Goal: Task Accomplishment & Management: Use online tool/utility

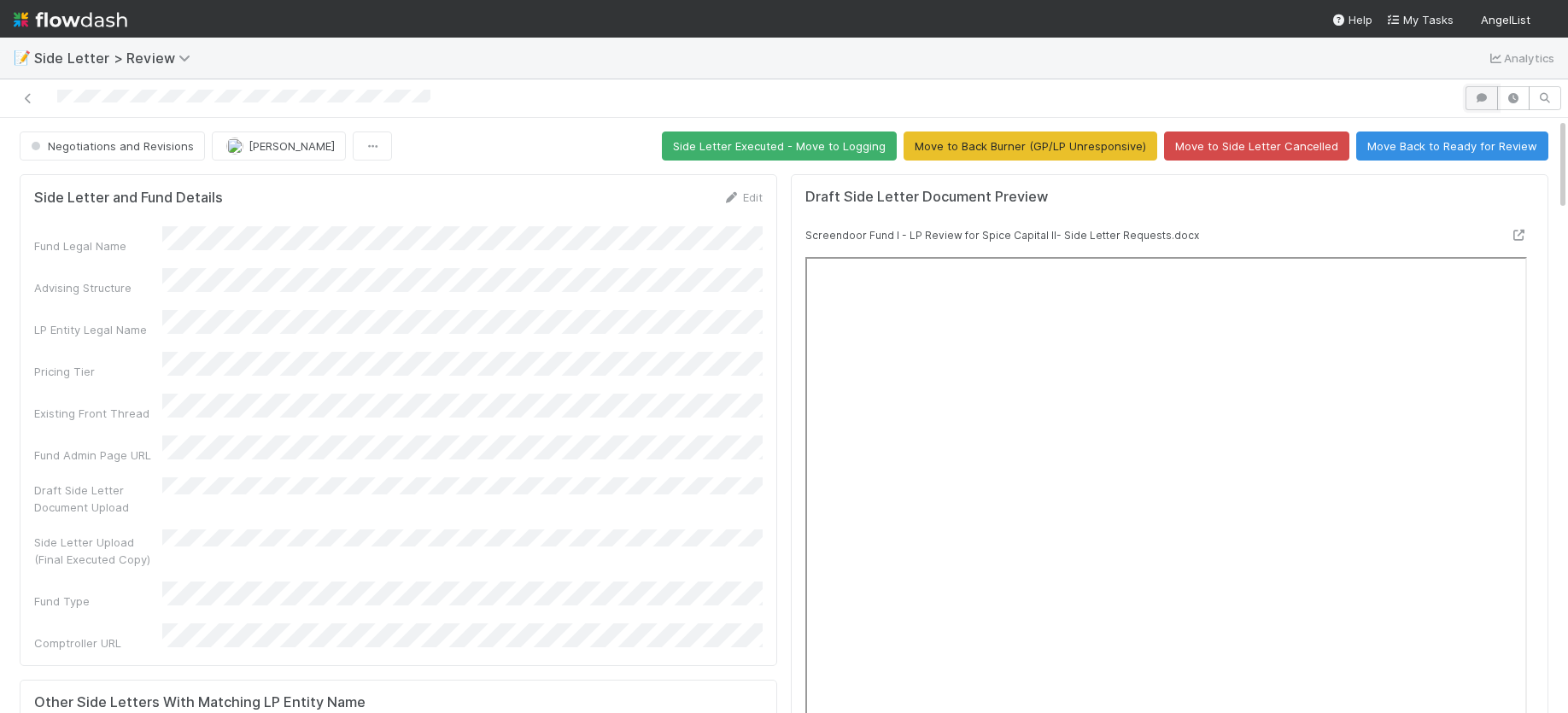
click at [1485, 98] on icon "button" at bounding box center [1481, 98] width 17 height 10
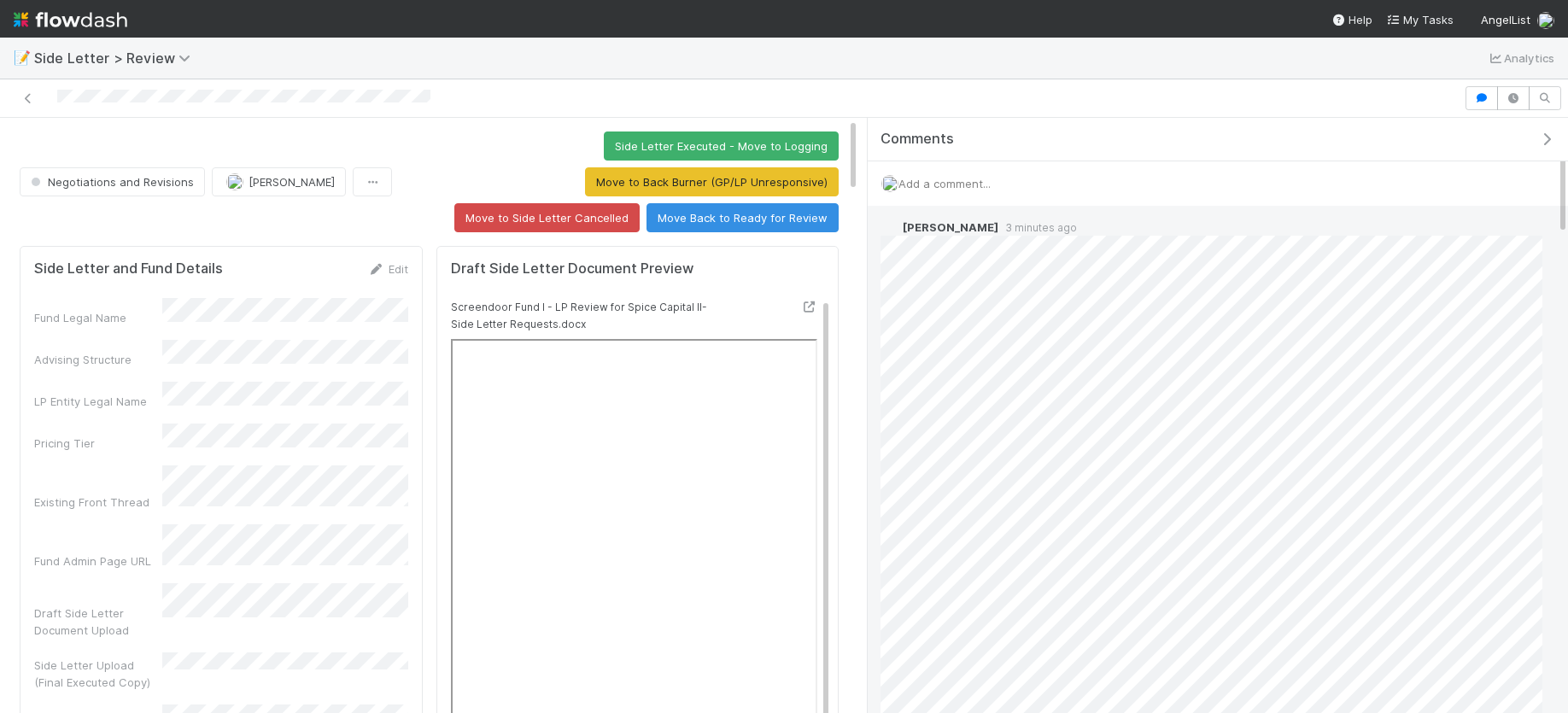
drag, startPoint x: 1320, startPoint y: 242, endPoint x: 866, endPoint y: 243, distance: 454.0
click at [858, 242] on div "Comments Add a comment... Maxim Kalinkin 3 minutes ago Reply... Scarlett Grabow…" at bounding box center [1213, 415] width 710 height 595
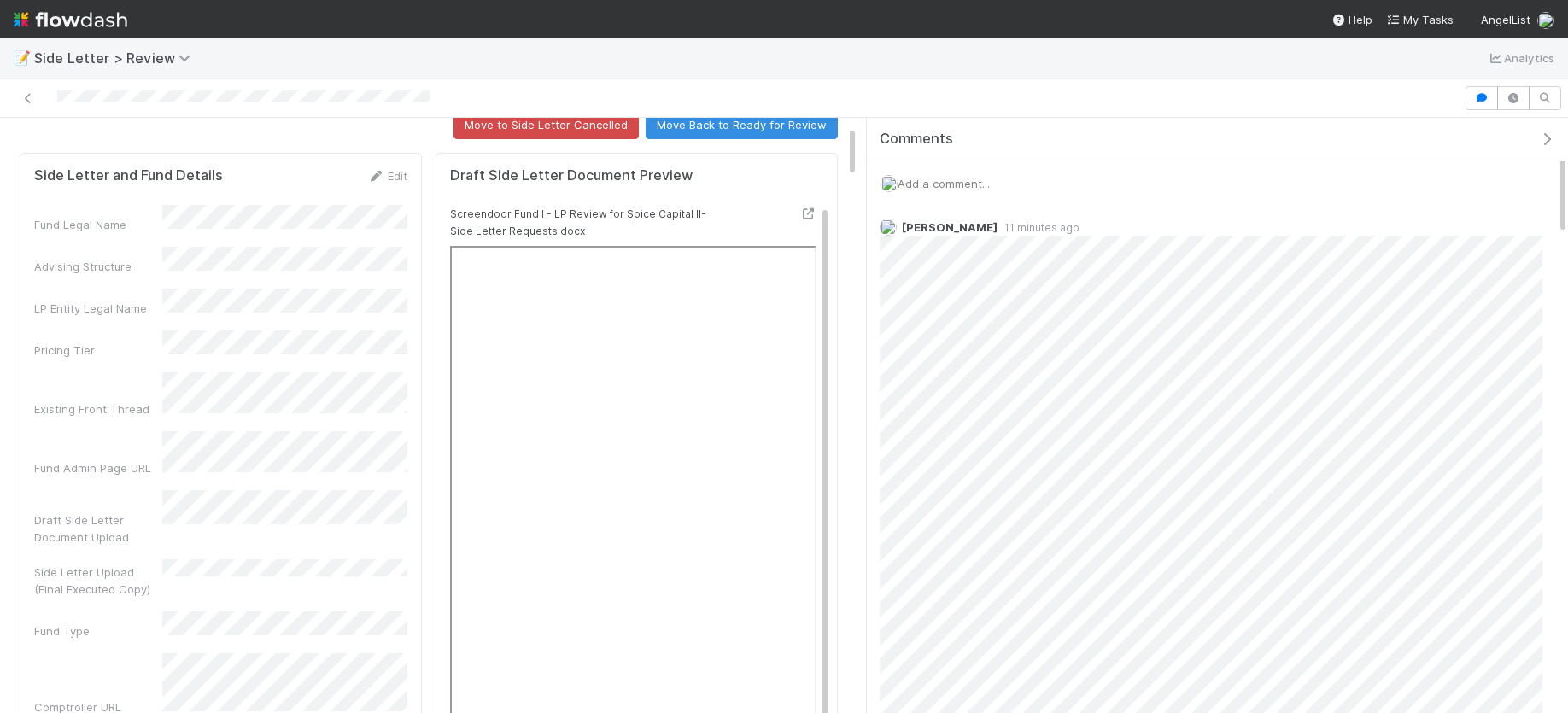
click at [1025, 173] on div "Add a comment..." at bounding box center [1217, 183] width 701 height 44
click at [1010, 183] on div "Add a comment..." at bounding box center [1217, 183] width 701 height 44
click at [943, 176] on span "Add a comment..." at bounding box center [943, 183] width 92 height 14
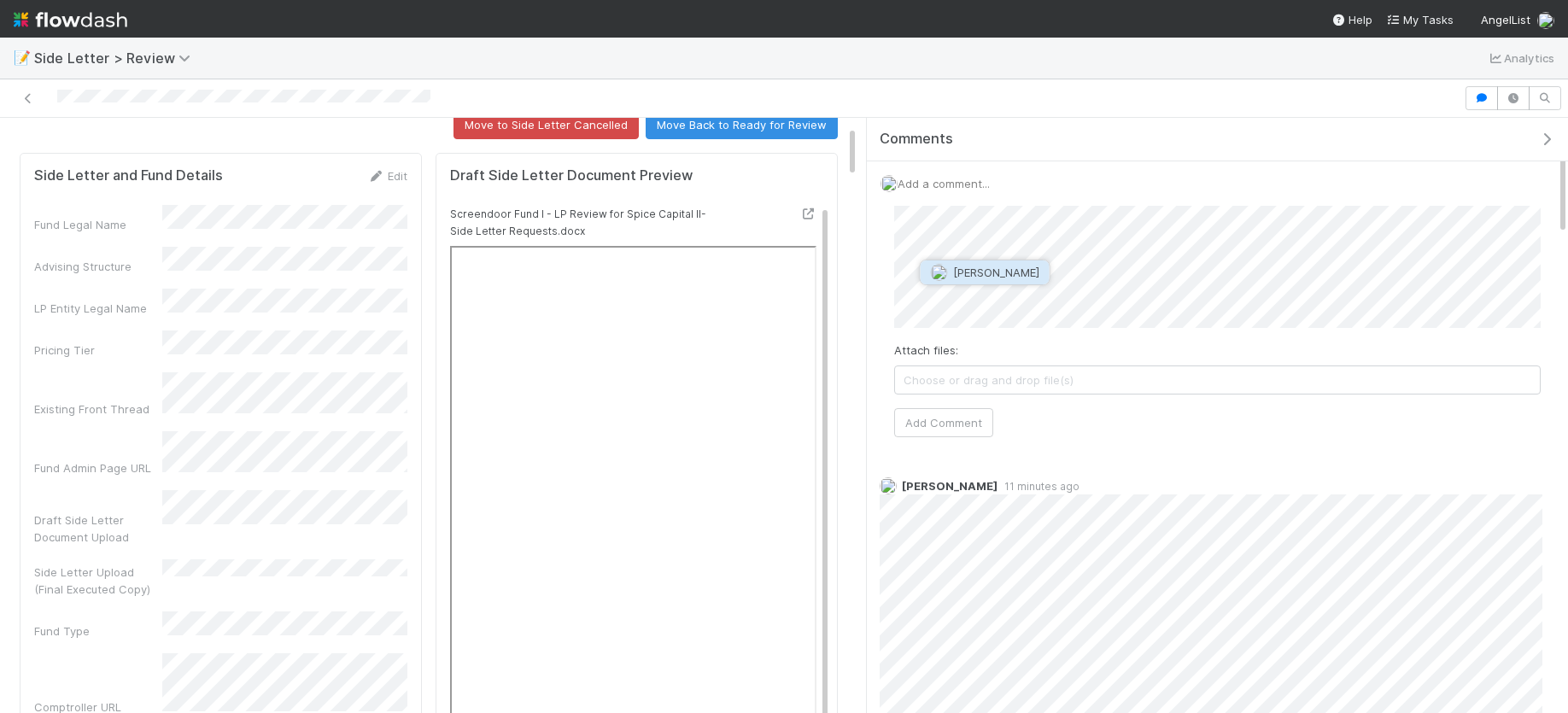
click at [986, 268] on span "Maxim Kalinkin" at bounding box center [996, 271] width 86 height 14
click at [949, 434] on button "Add Comment" at bounding box center [943, 440] width 99 height 29
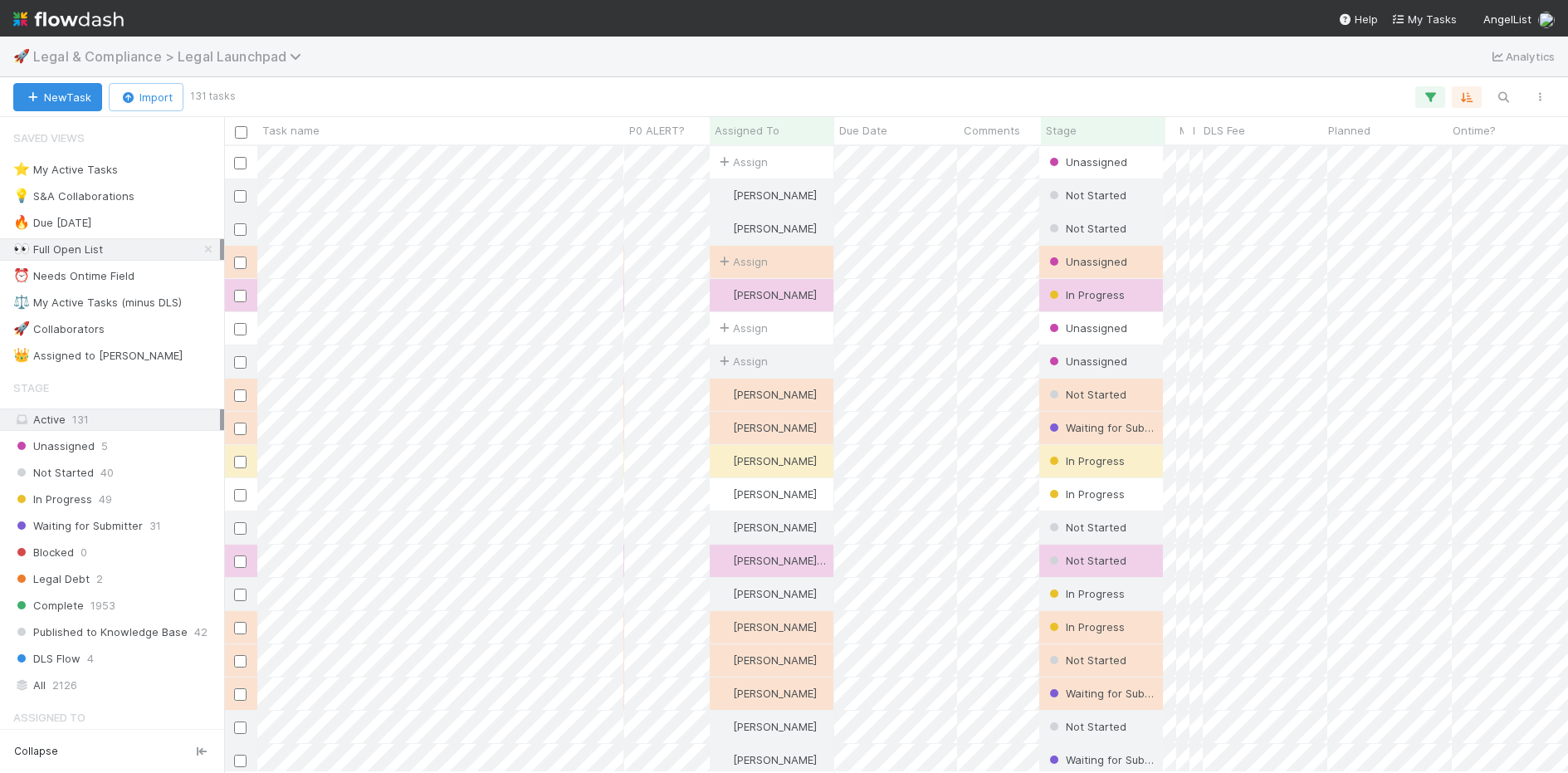
scroll to position [626, 1344]
click at [254, 61] on span "Legal & Compliance > Legal Launchpad" at bounding box center [172, 56] width 276 height 17
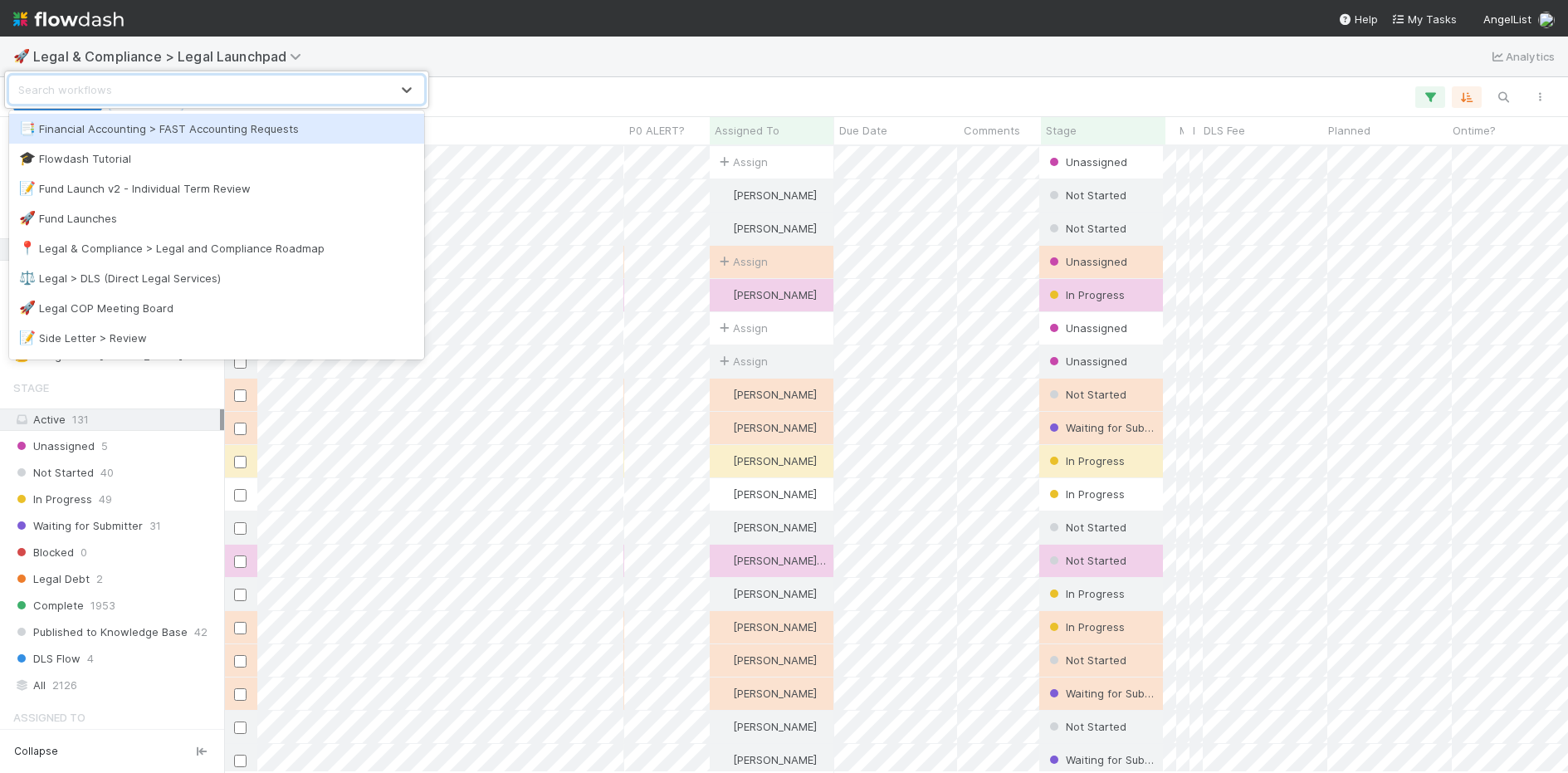
drag, startPoint x: 480, startPoint y: 68, endPoint x: 467, endPoint y: 72, distance: 13.6
click at [480, 68] on div "option Financial Accounting > FAST Accounting Requests focused, 1 of 11. 11 res…" at bounding box center [784, 386] width 1568 height 773
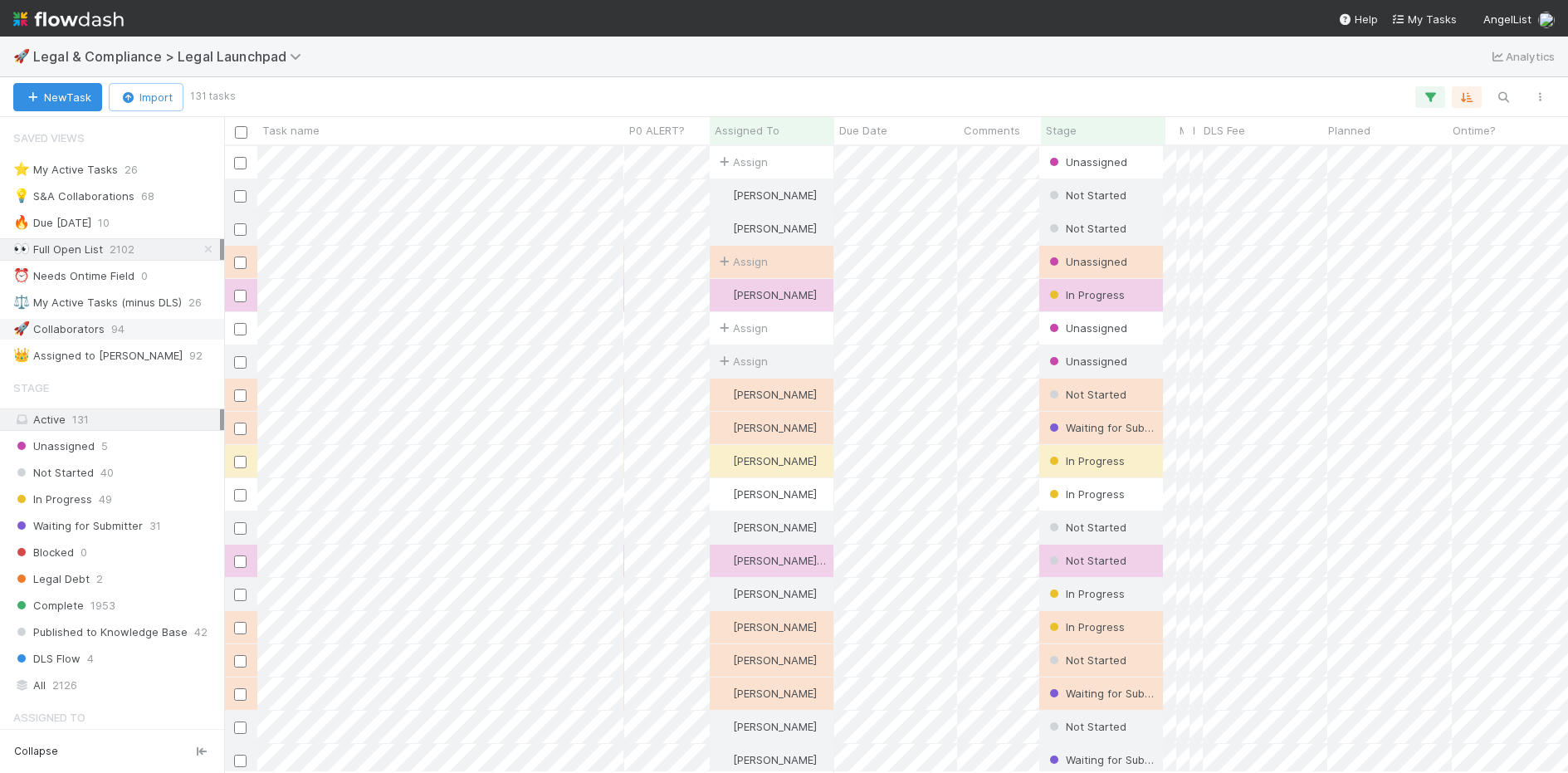
drag, startPoint x: 204, startPoint y: 249, endPoint x: 150, endPoint y: 334, distance: 100.7
click at [204, 249] on icon at bounding box center [208, 249] width 17 height 11
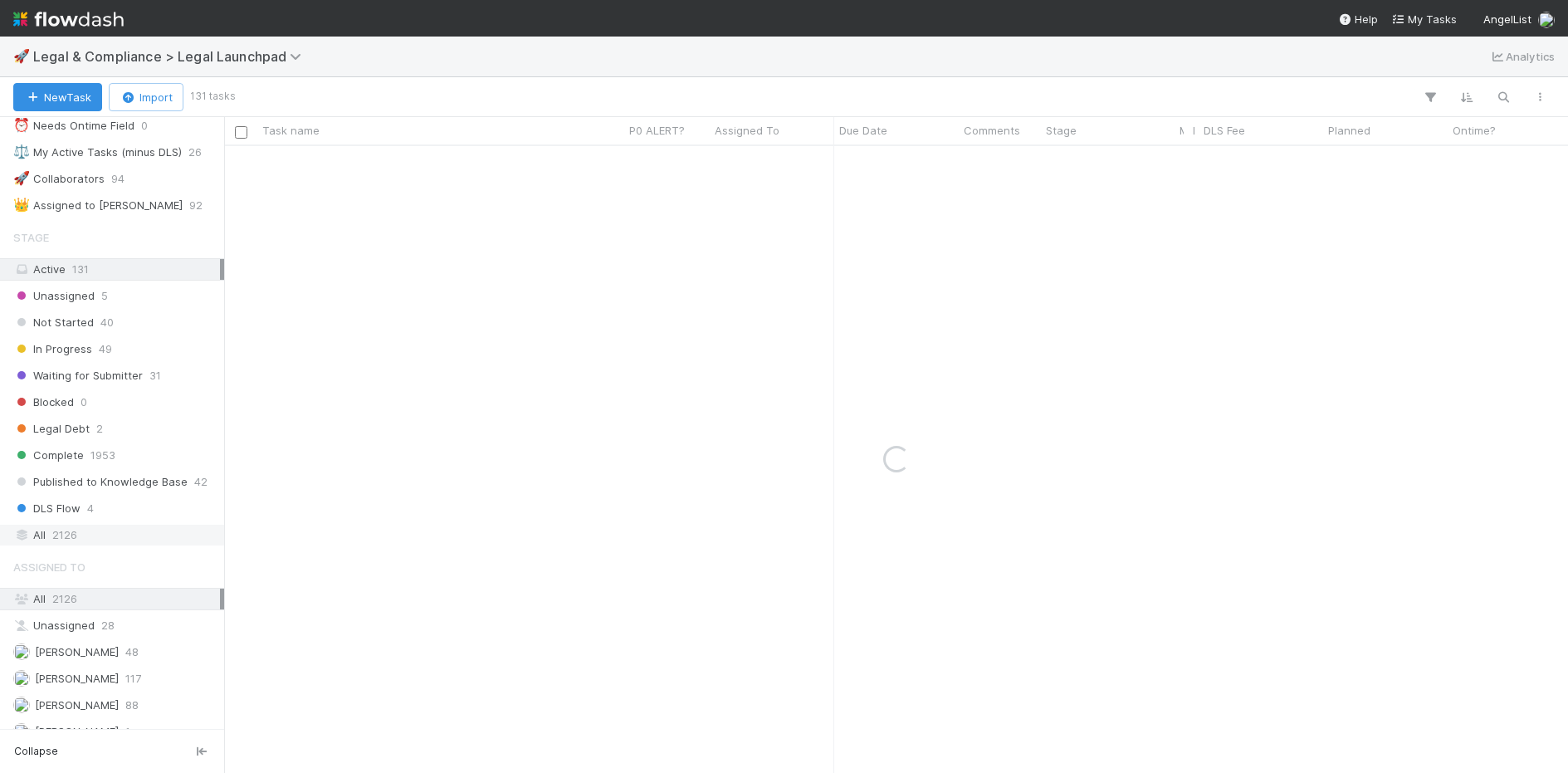
scroll to position [295, 0]
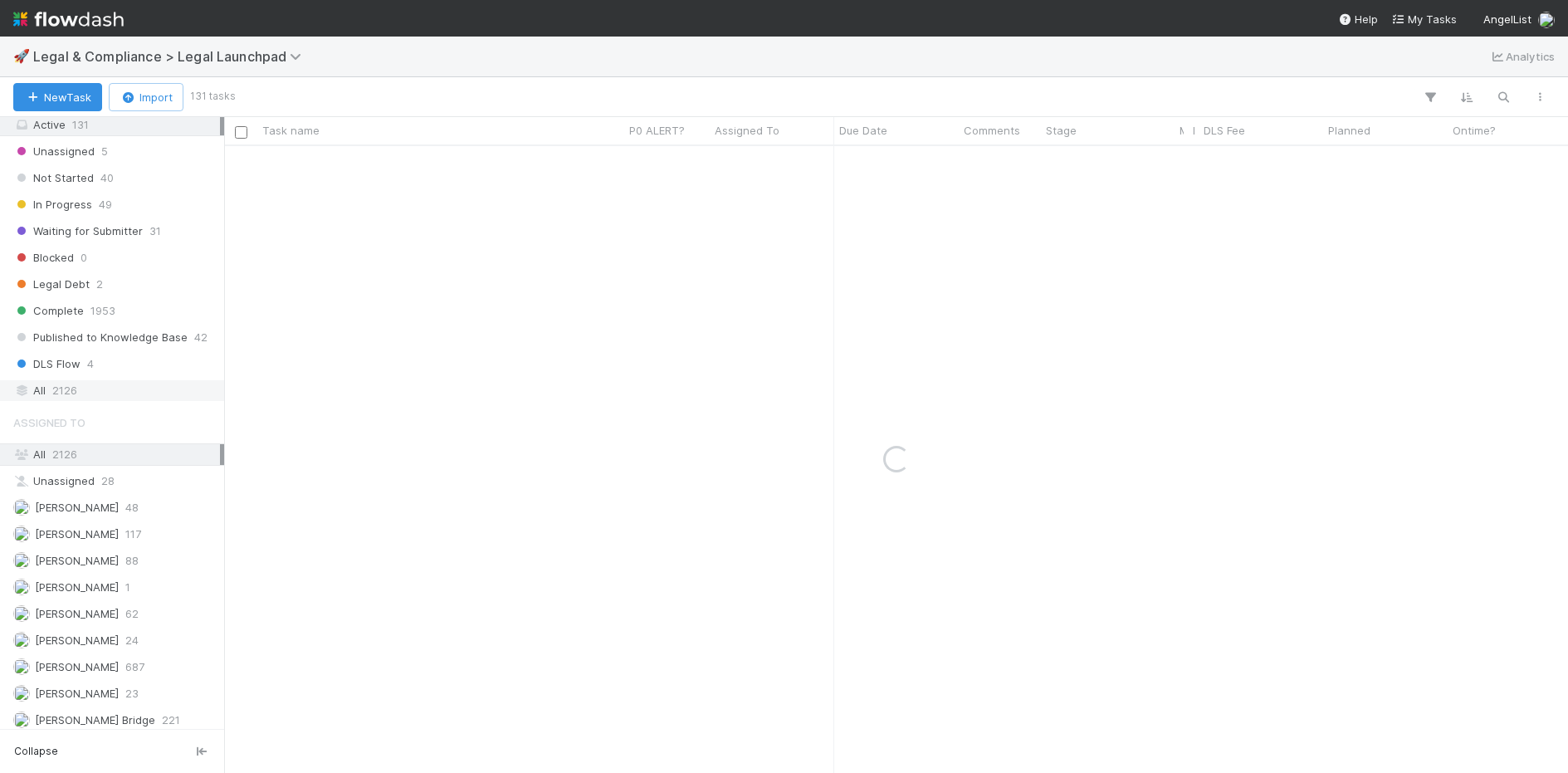
click at [77, 392] on div "All 2126" at bounding box center [116, 391] width 207 height 21
click at [1495, 102] on icon "button" at bounding box center [1503, 97] width 17 height 15
type input "Eligible Start Up"
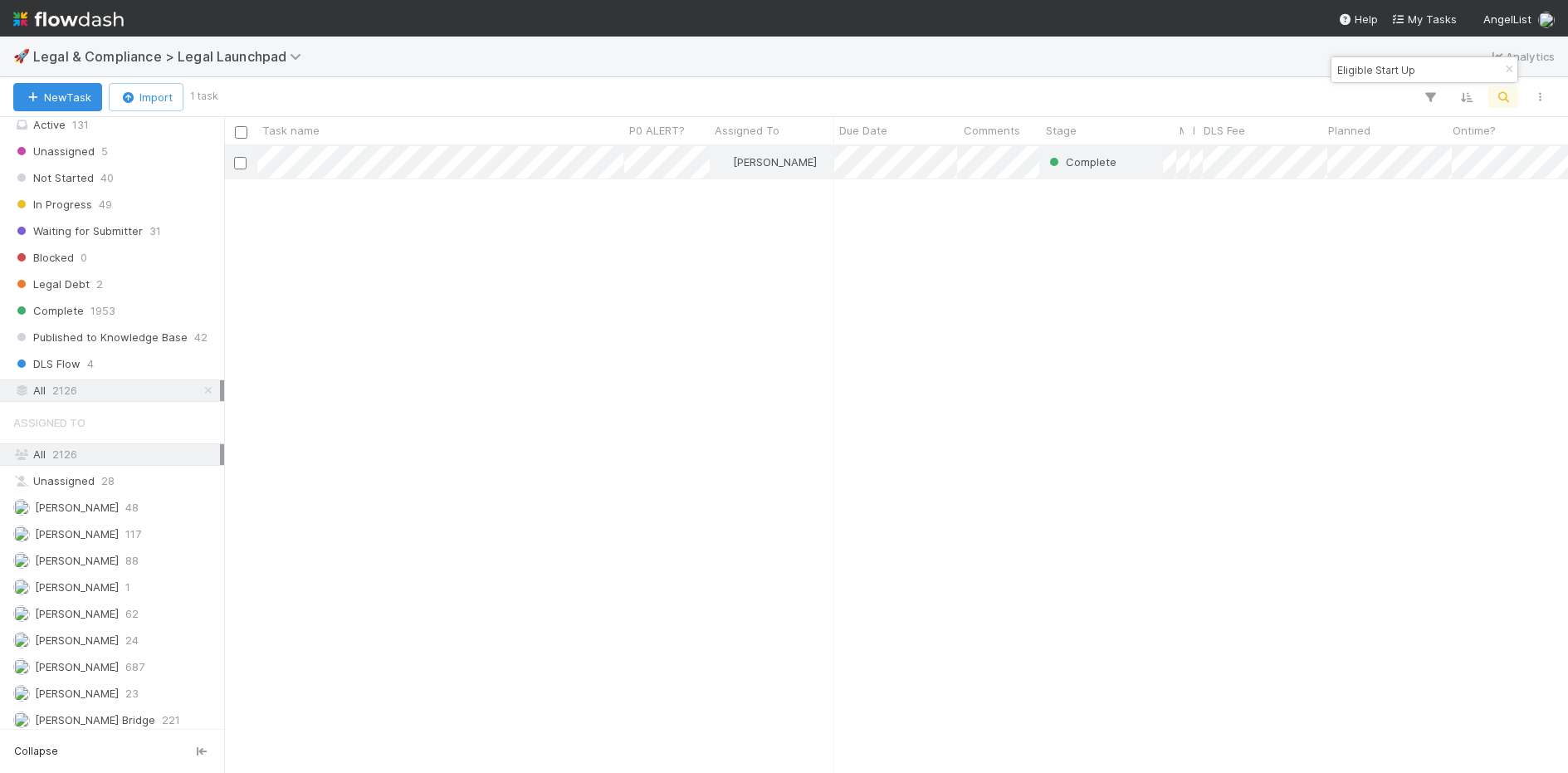
scroll to position [626, 1344]
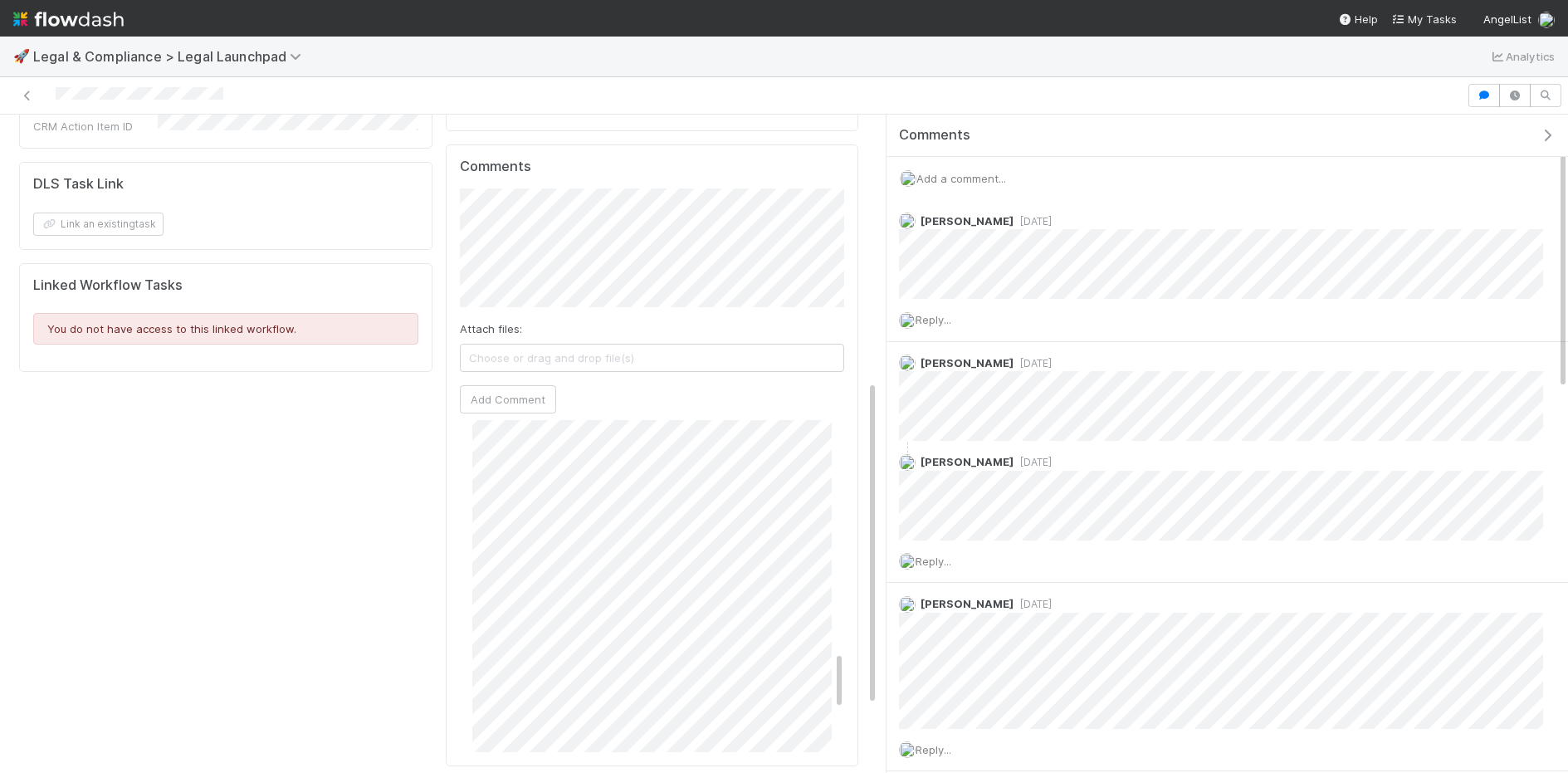
scroll to position [1303, 0]
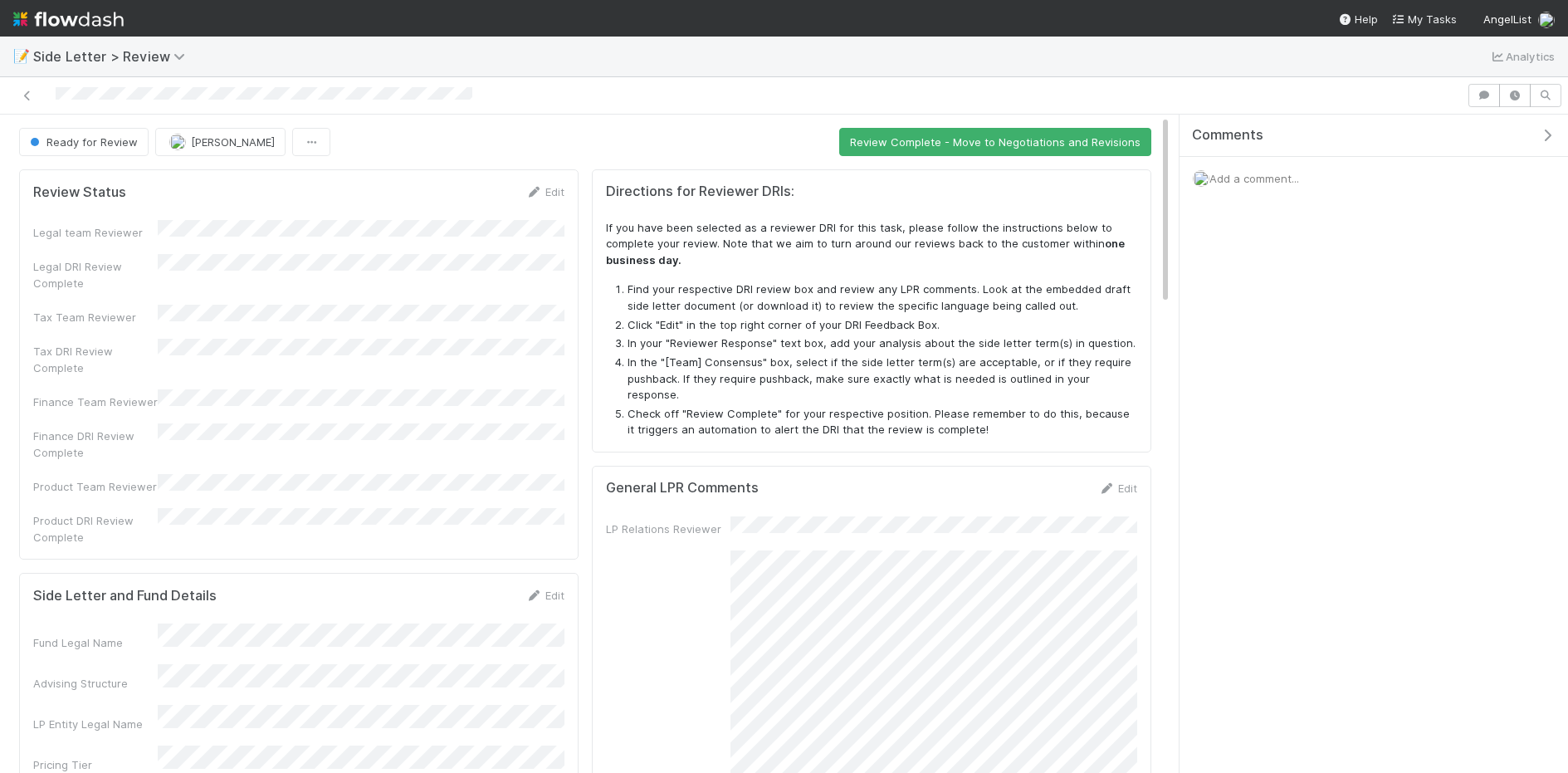
drag, startPoint x: 884, startPoint y: 182, endPoint x: 1168, endPoint y: 188, distance: 284.1
click at [1170, 188] on div "Comments Add a comment..." at bounding box center [1369, 444] width 398 height 659
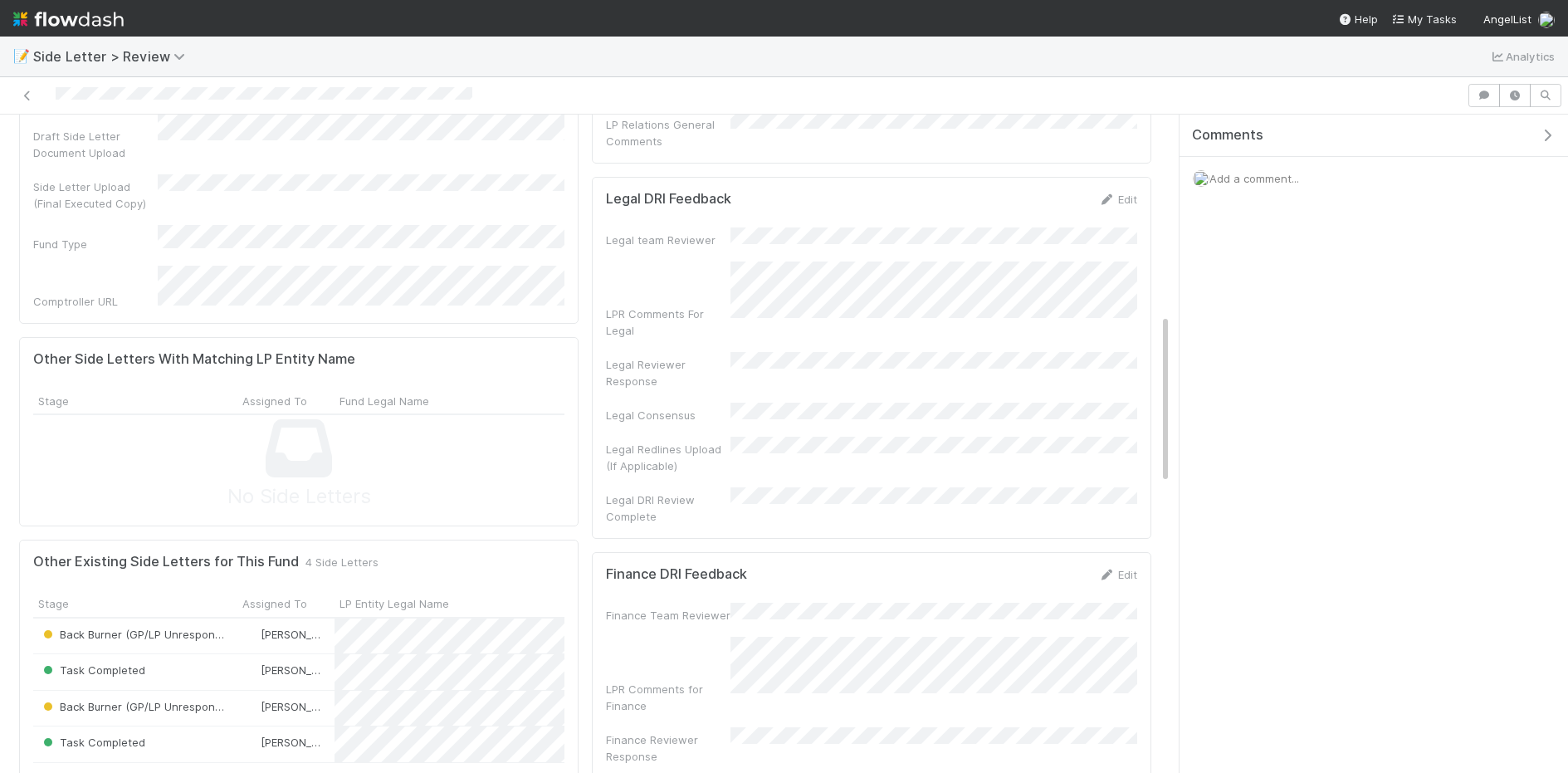
scroll to position [767, 0]
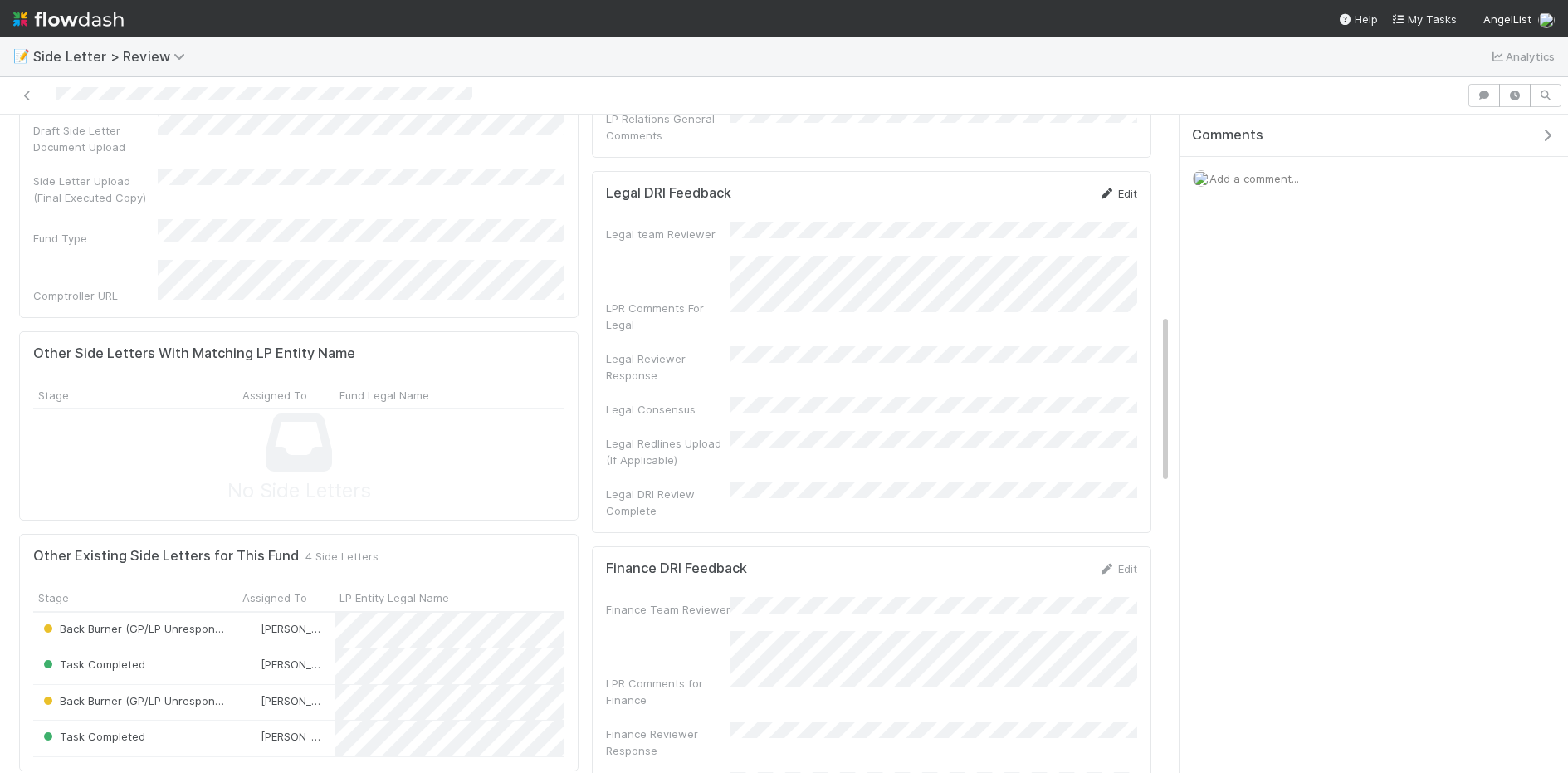
click at [1115, 187] on link "Edit" at bounding box center [1117, 193] width 39 height 13
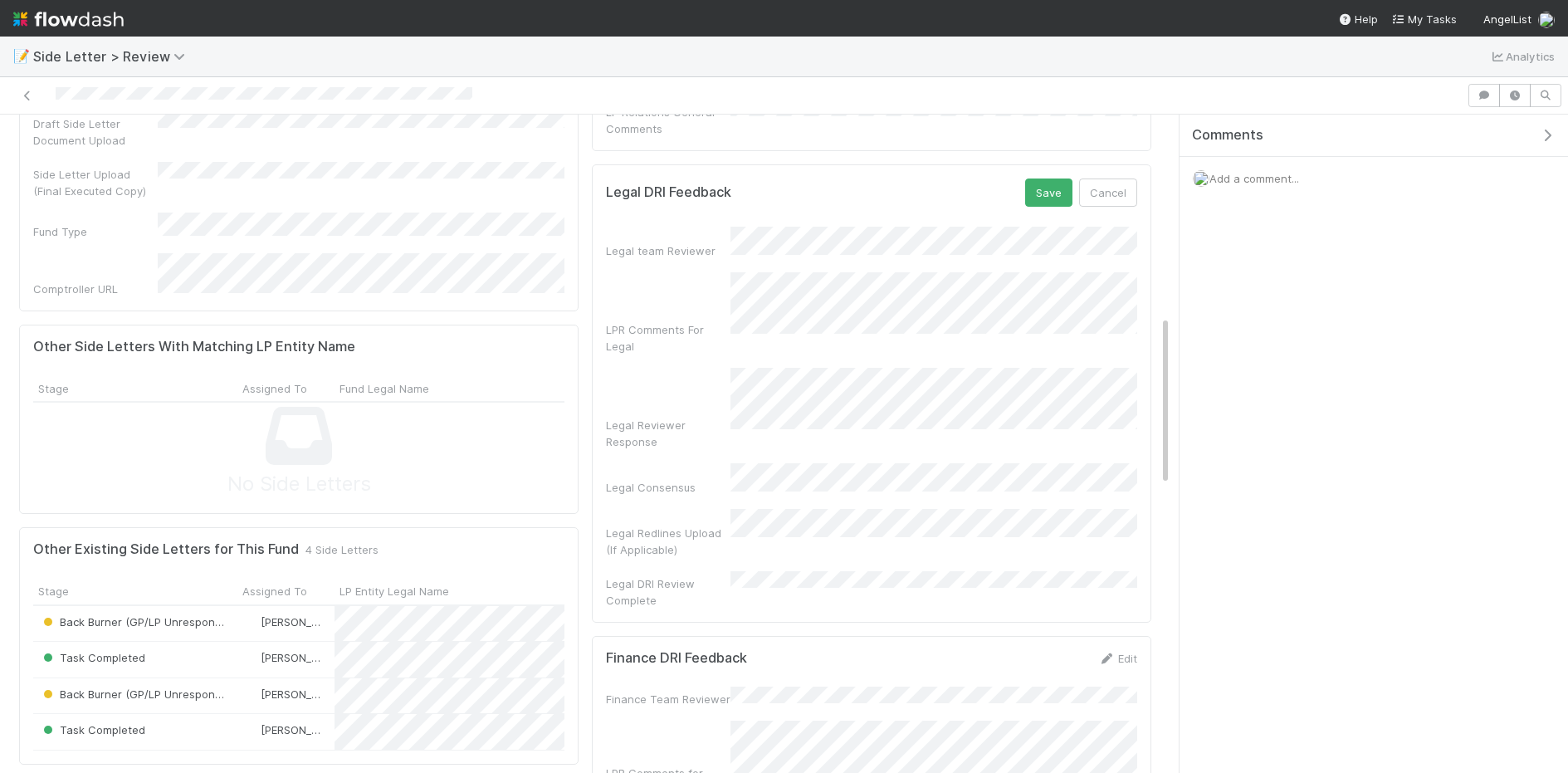
scroll to position [770, 0]
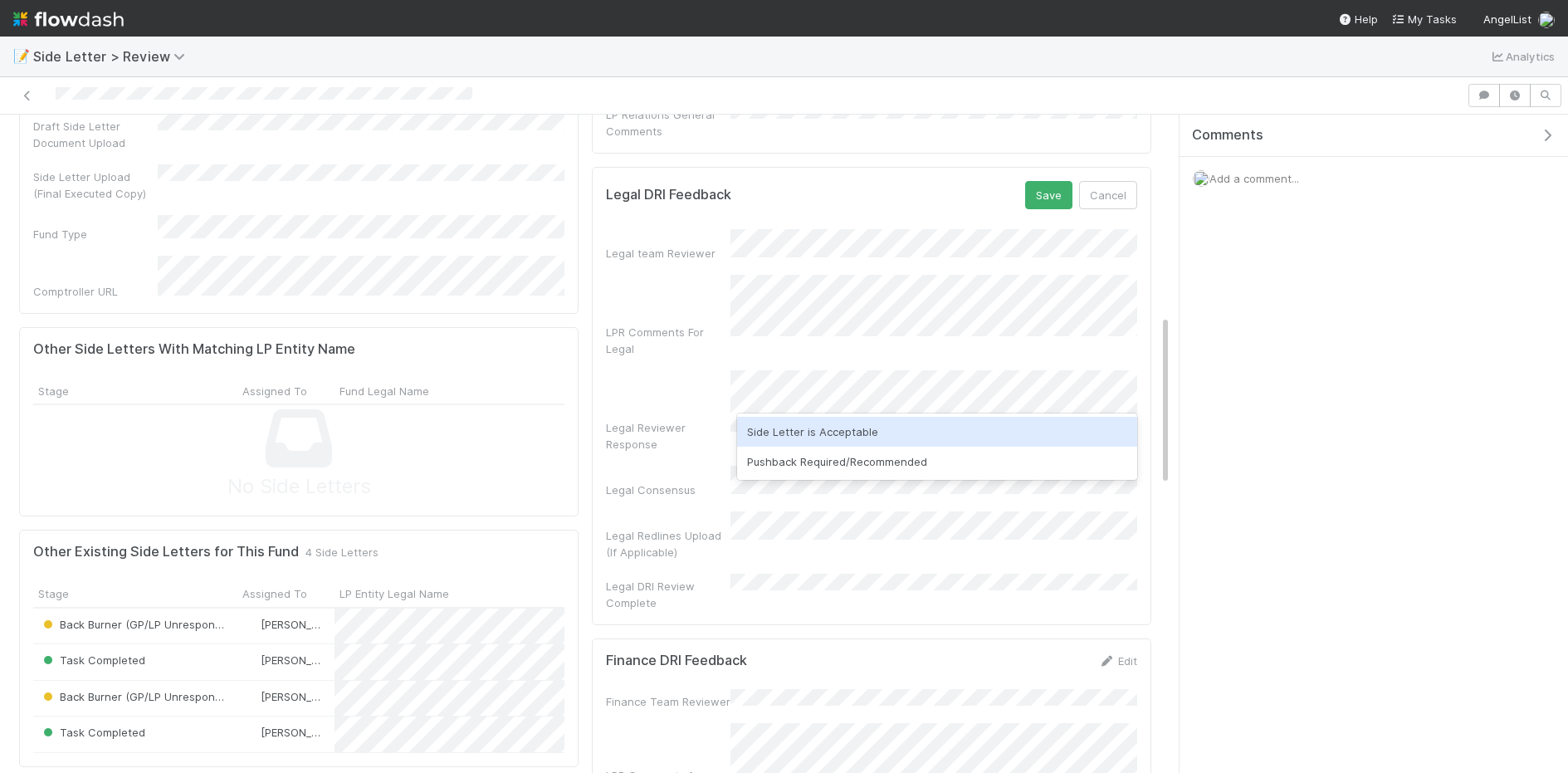
drag, startPoint x: 881, startPoint y: 423, endPoint x: 876, endPoint y: 416, distance: 8.6
click at [880, 423] on div "Side Letter is Acceptable" at bounding box center [937, 432] width 400 height 30
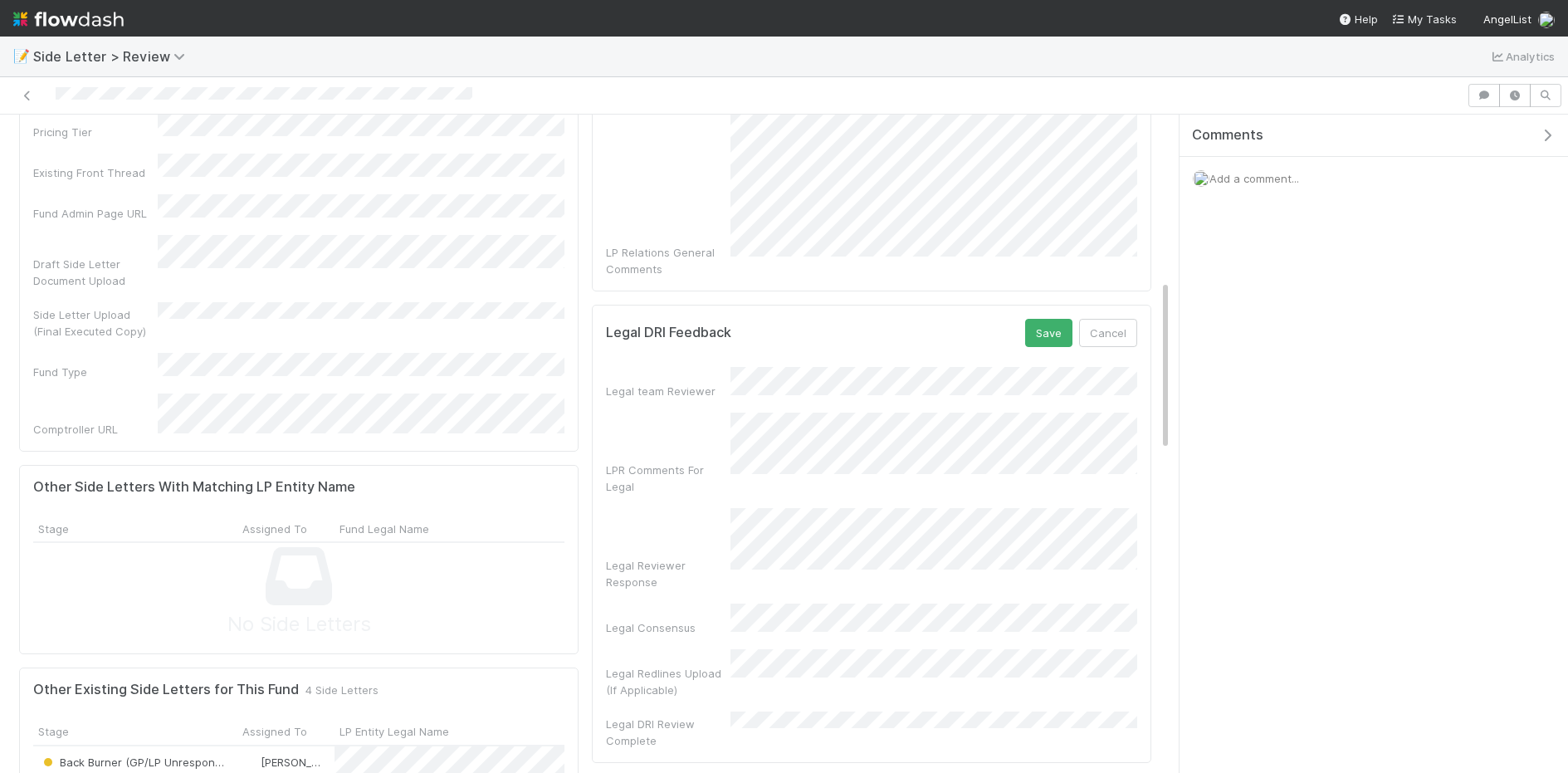
scroll to position [624, 0]
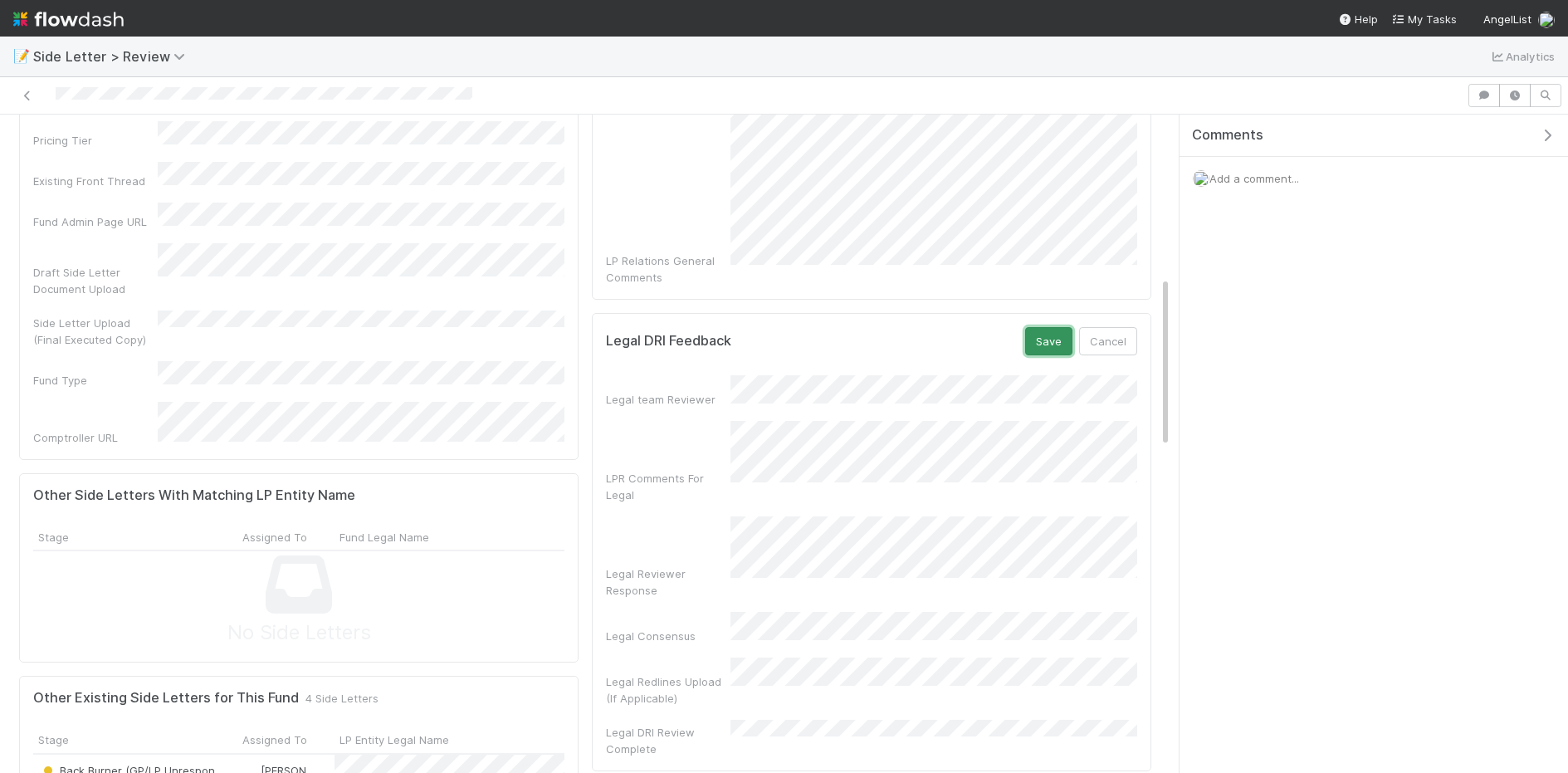
click at [1044, 328] on button "Save" at bounding box center [1049, 342] width 48 height 28
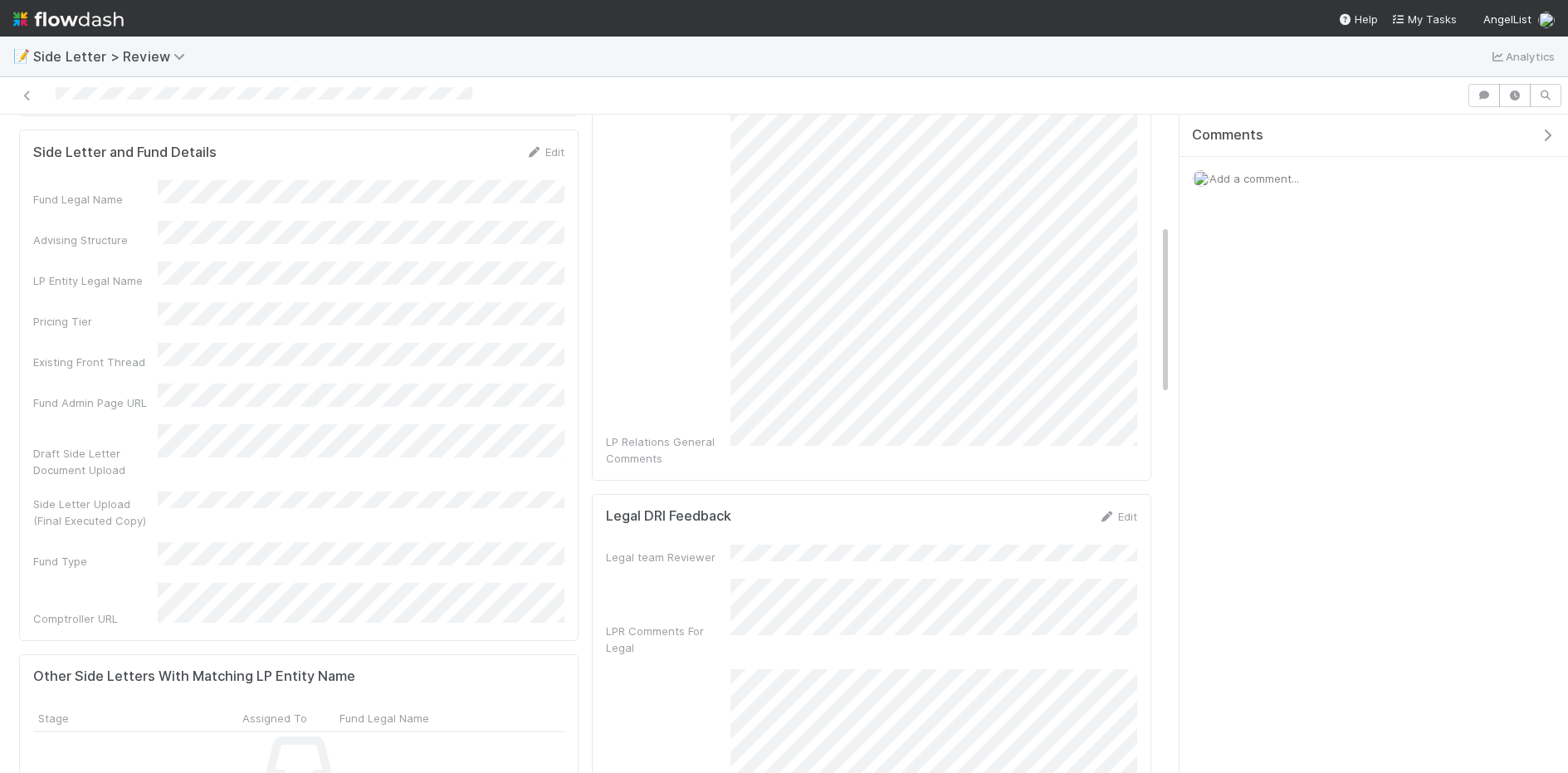
scroll to position [0, 0]
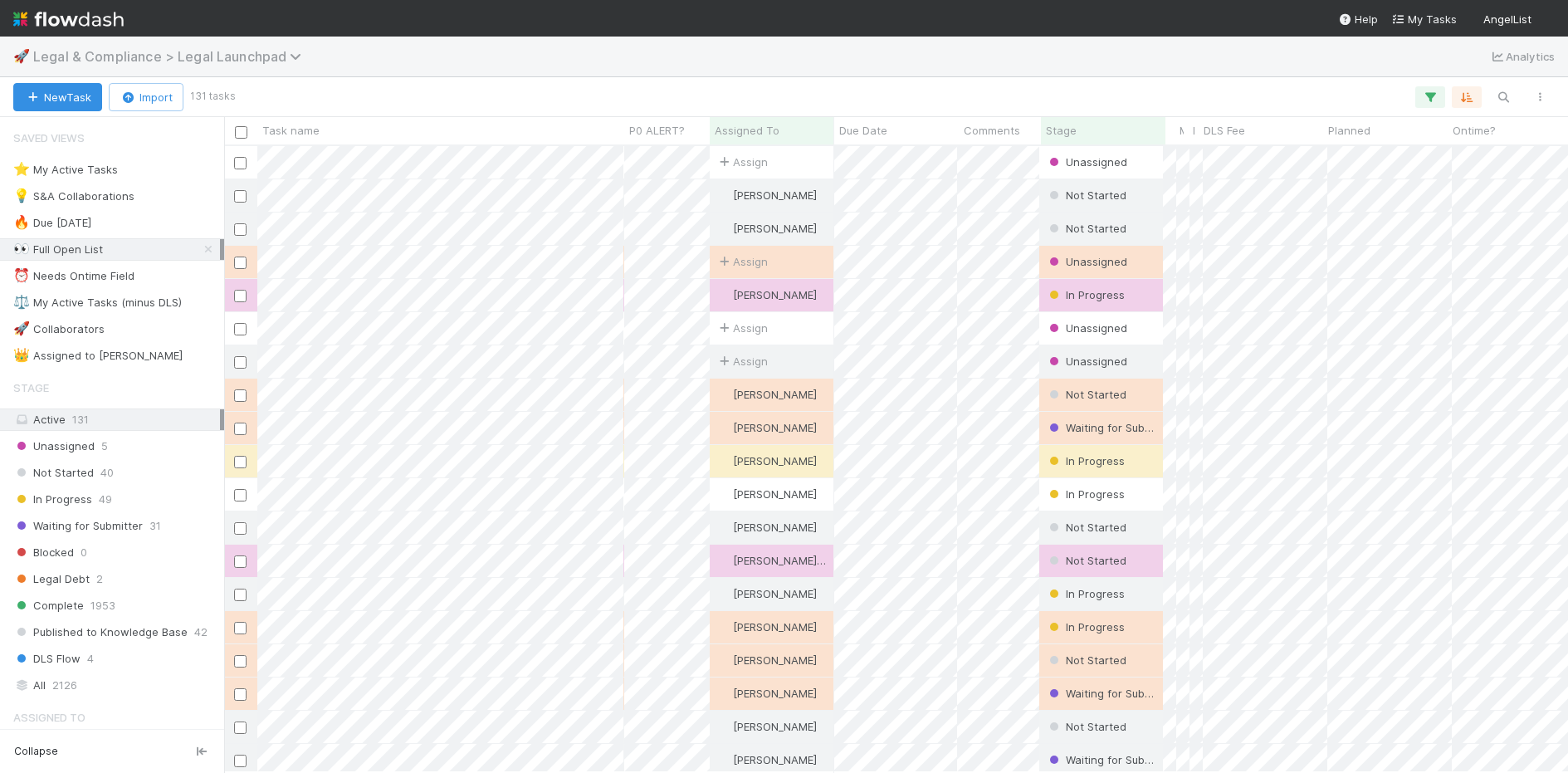
scroll to position [626, 1344]
click at [285, 55] on span "Legal & Compliance > Legal Launchpad" at bounding box center [172, 56] width 276 height 17
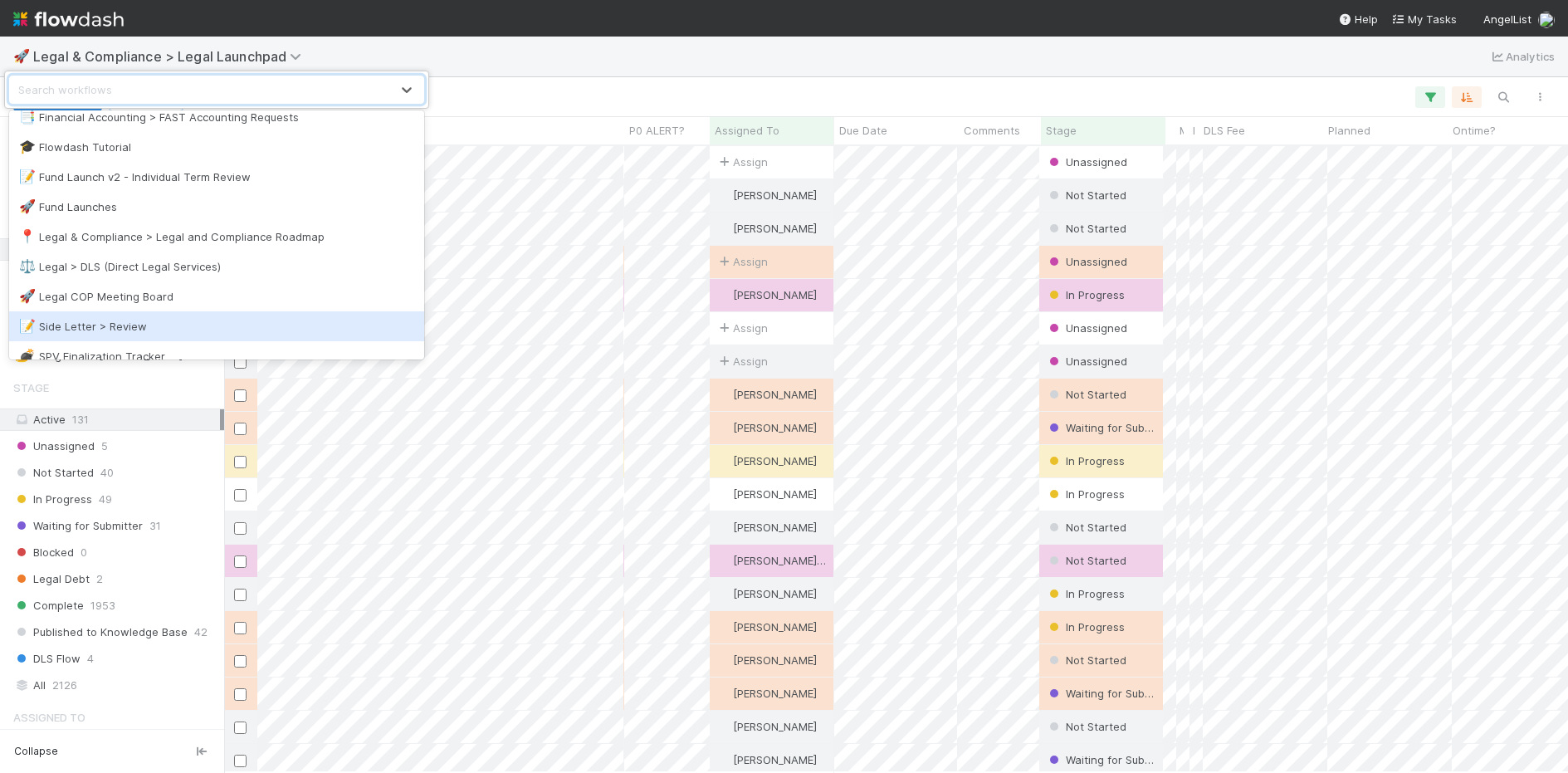
scroll to position [12, 0]
click at [315, 327] on div "📝 Side Letter > Review" at bounding box center [216, 325] width 395 height 17
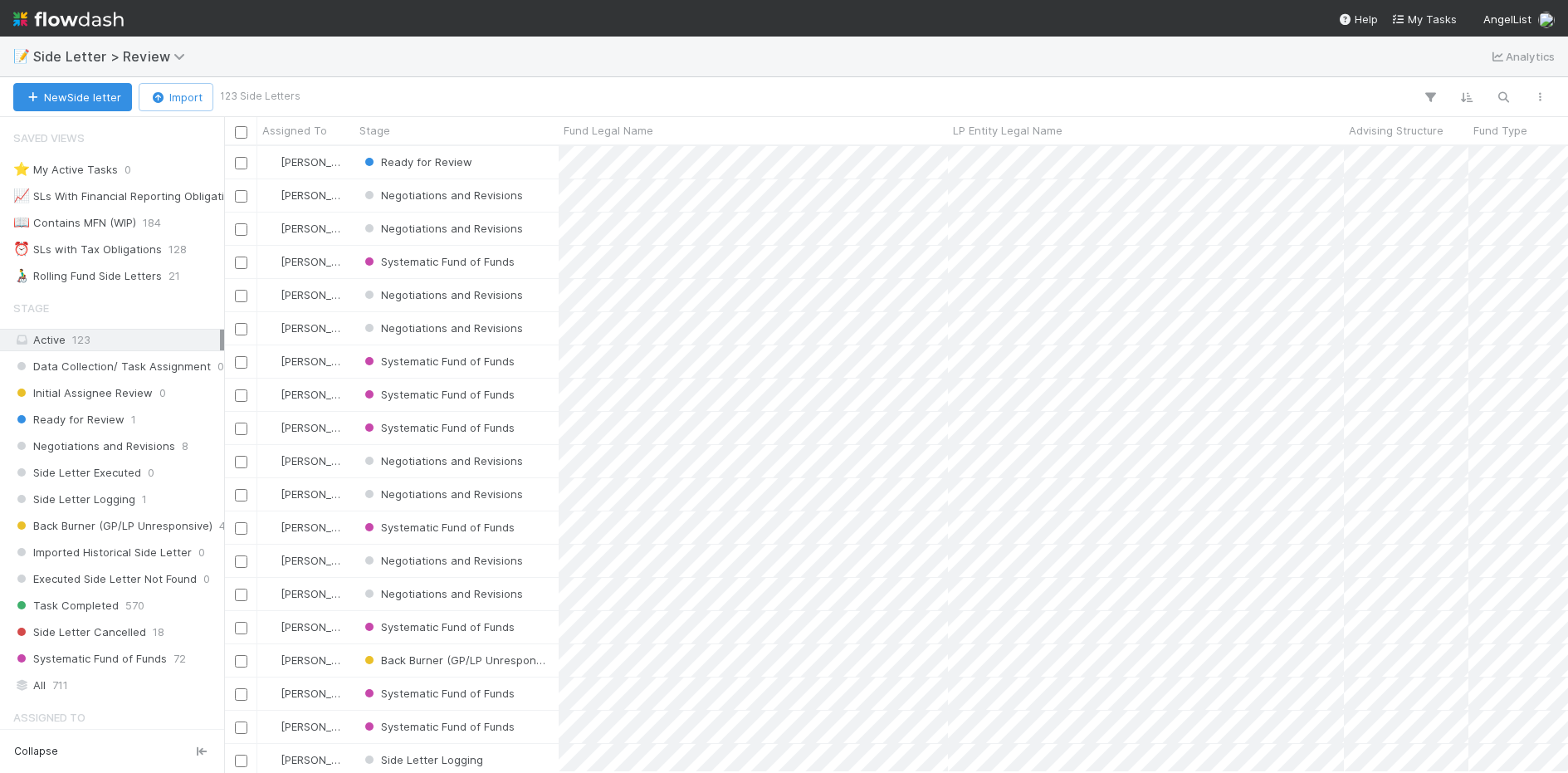
scroll to position [626, 1344]
click at [1493, 93] on button "button" at bounding box center [1503, 97] width 30 height 22
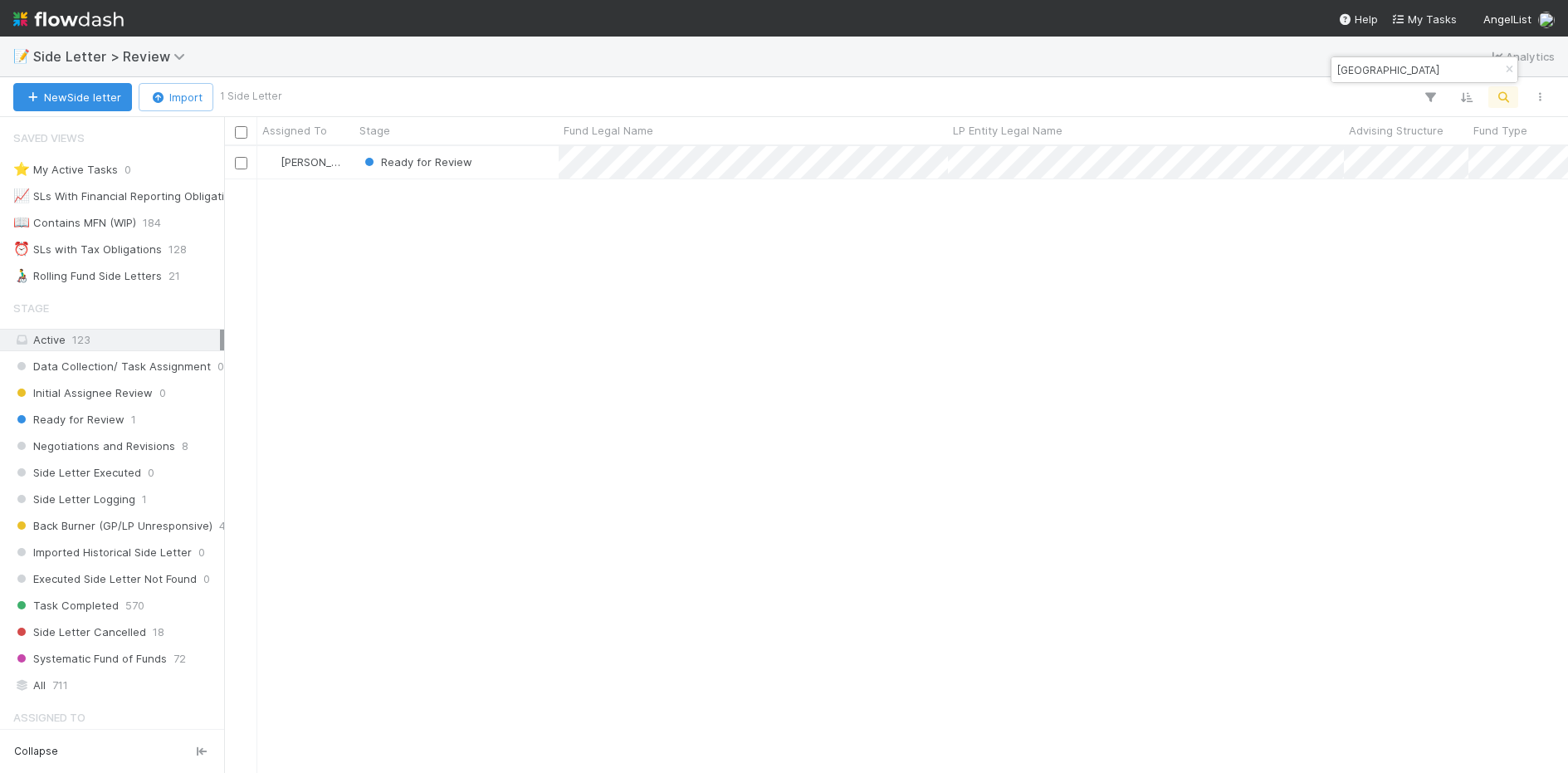
type input "harvard"
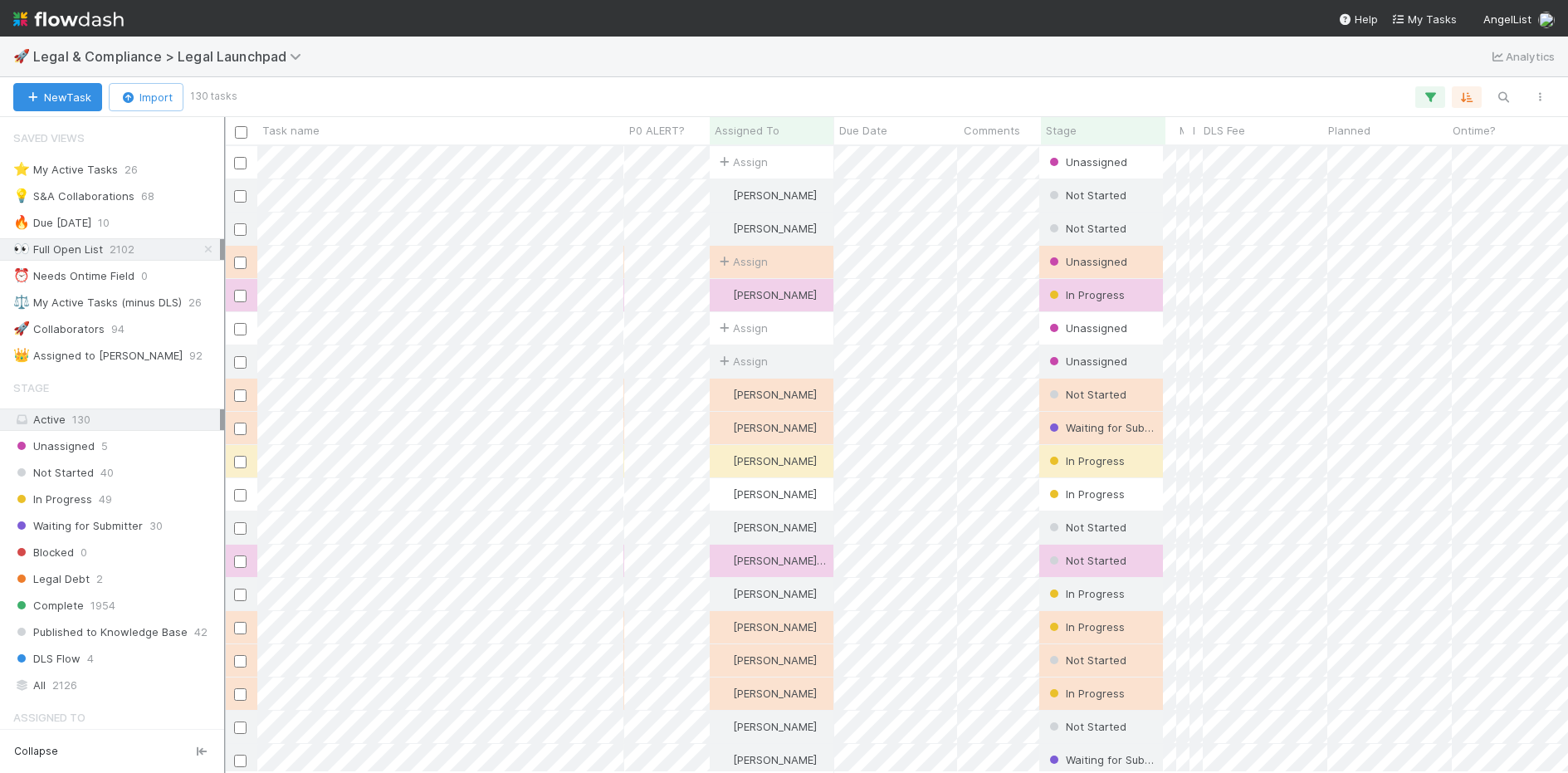
scroll to position [22, 0]
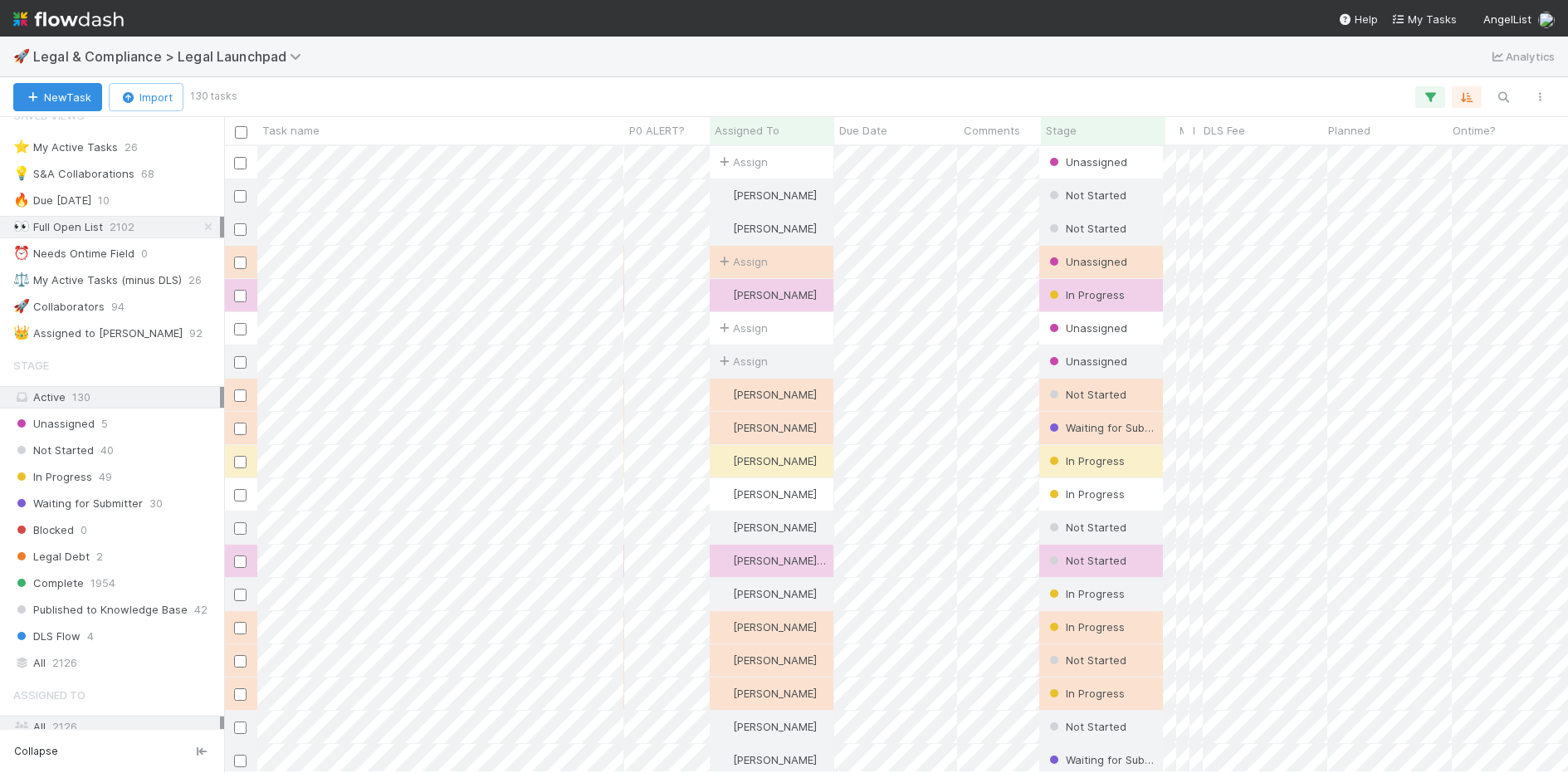
click at [205, 226] on icon at bounding box center [208, 227] width 17 height 11
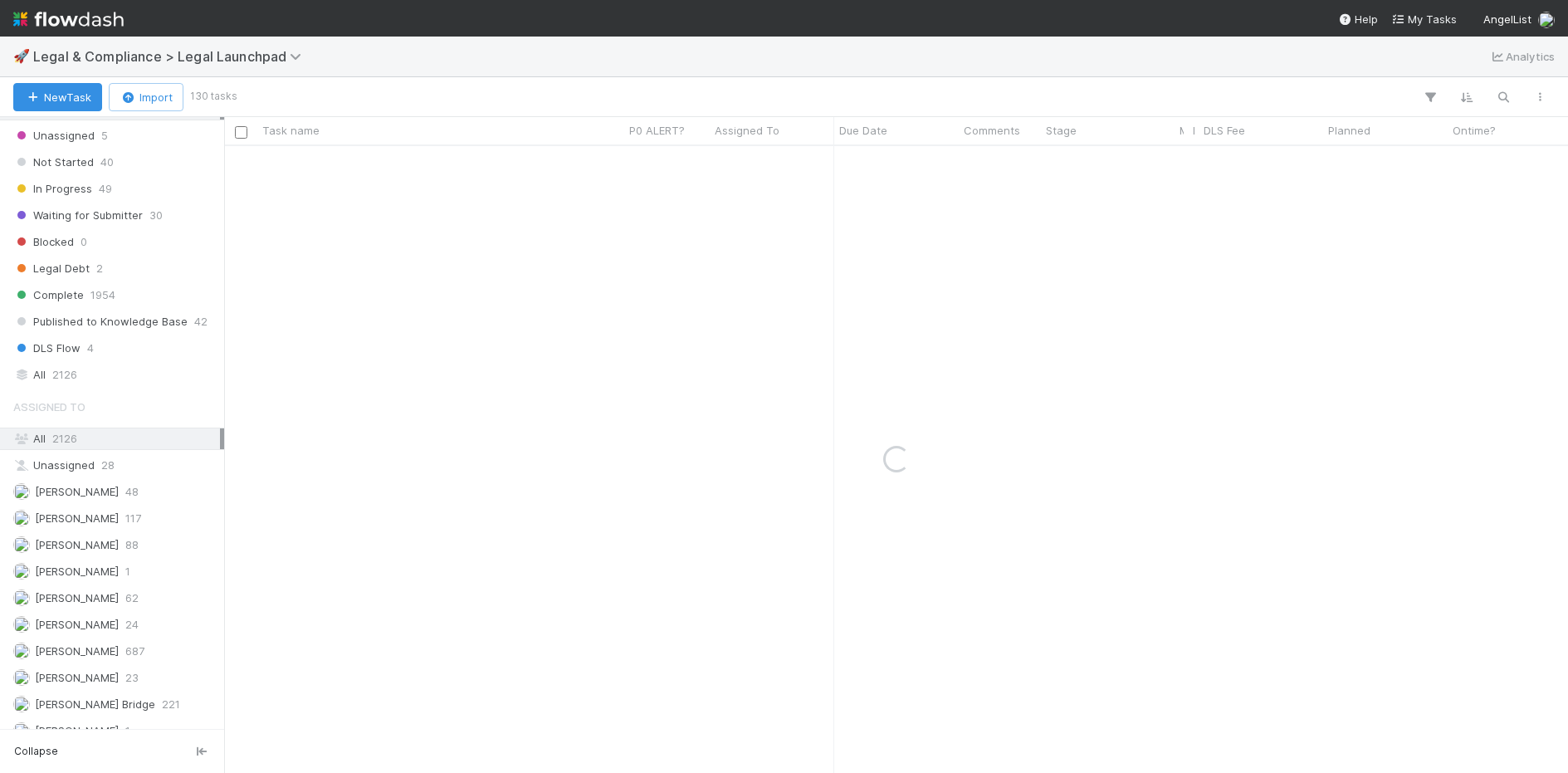
scroll to position [320, 0]
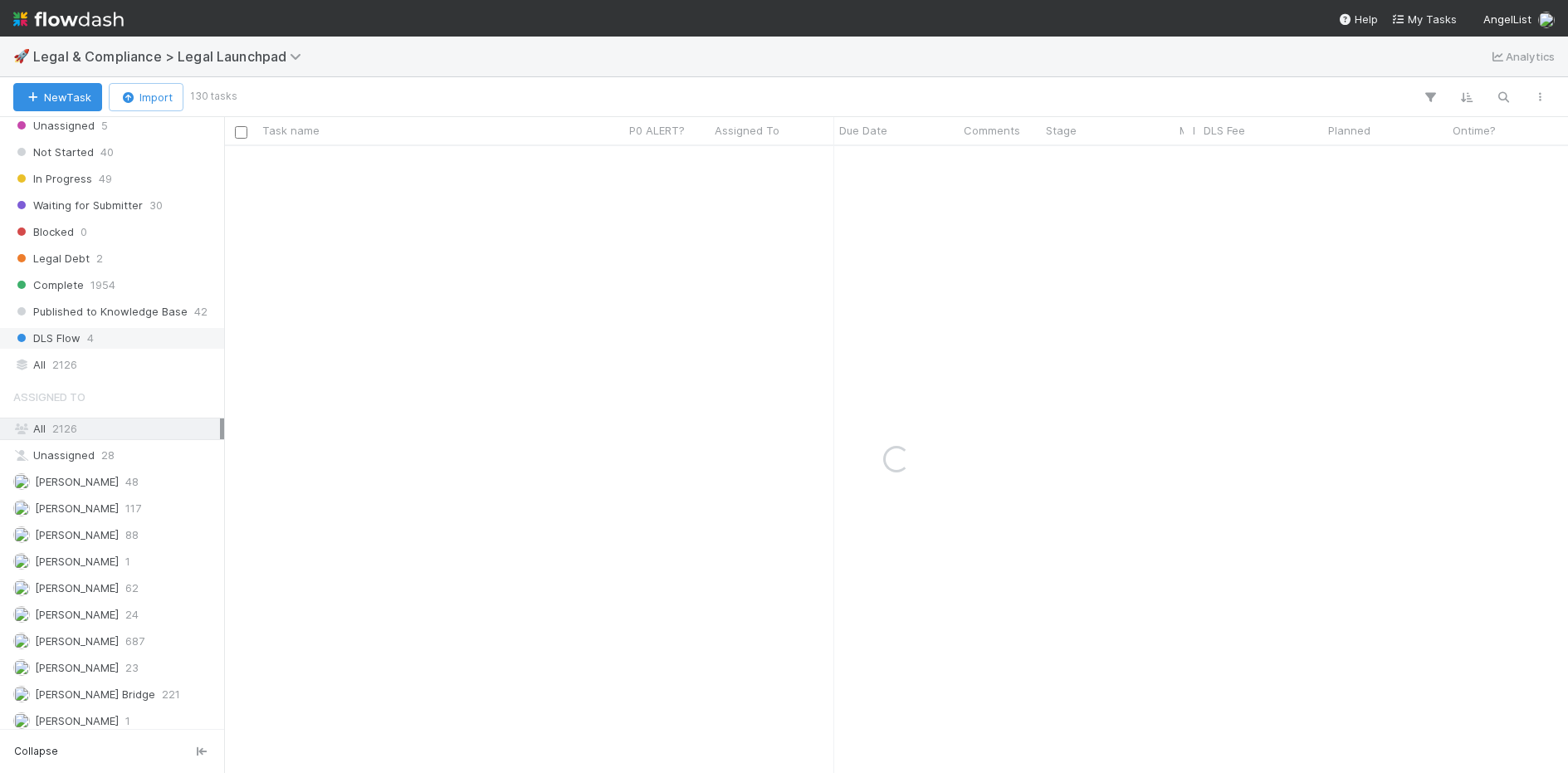
click at [80, 347] on span "DLS Flow" at bounding box center [47, 339] width 67 height 21
click at [76, 361] on span "2126" at bounding box center [64, 365] width 25 height 21
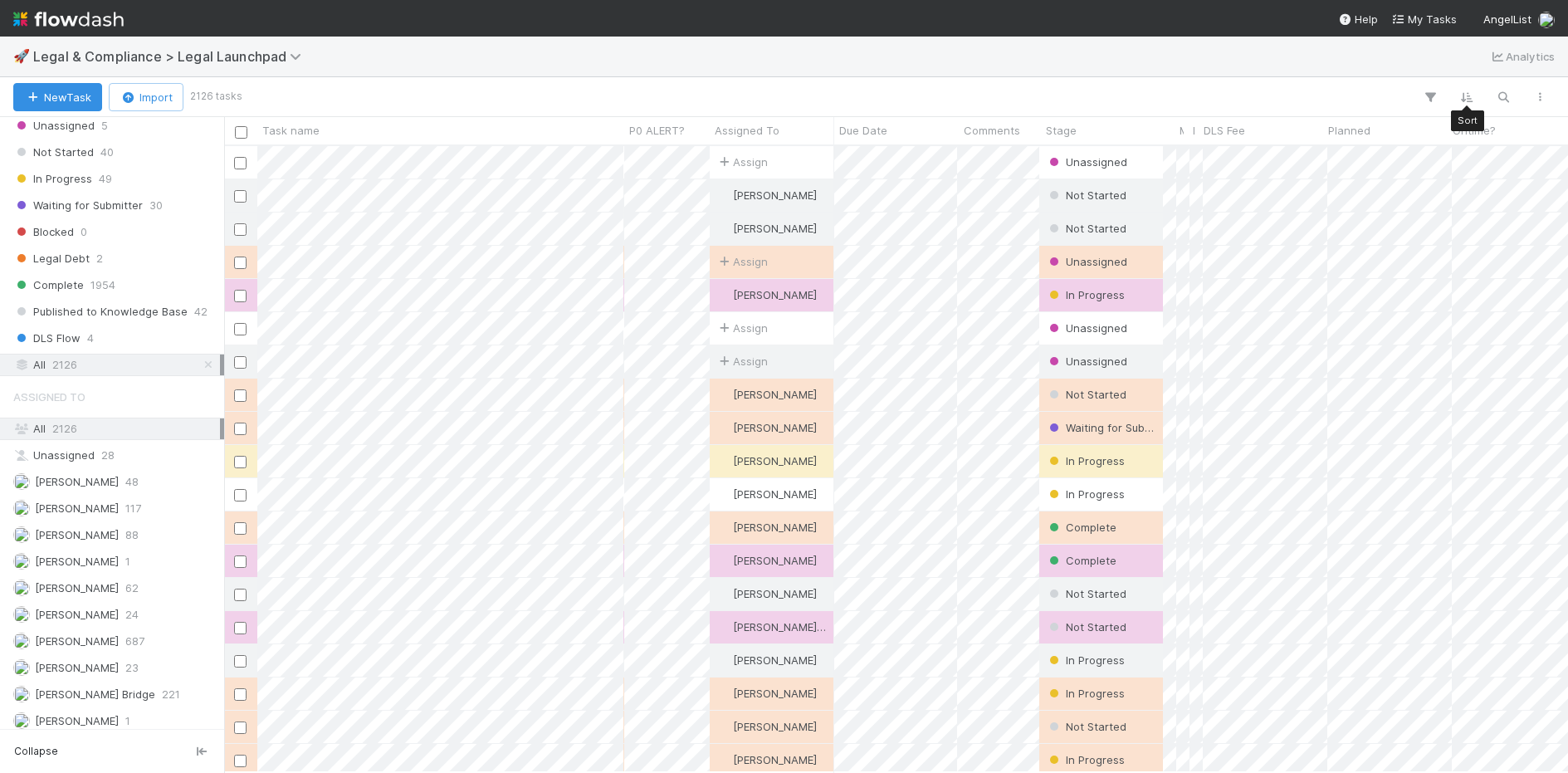
scroll to position [626, 1344]
click at [1491, 96] on button "button" at bounding box center [1503, 97] width 30 height 22
type input ""credible investor""
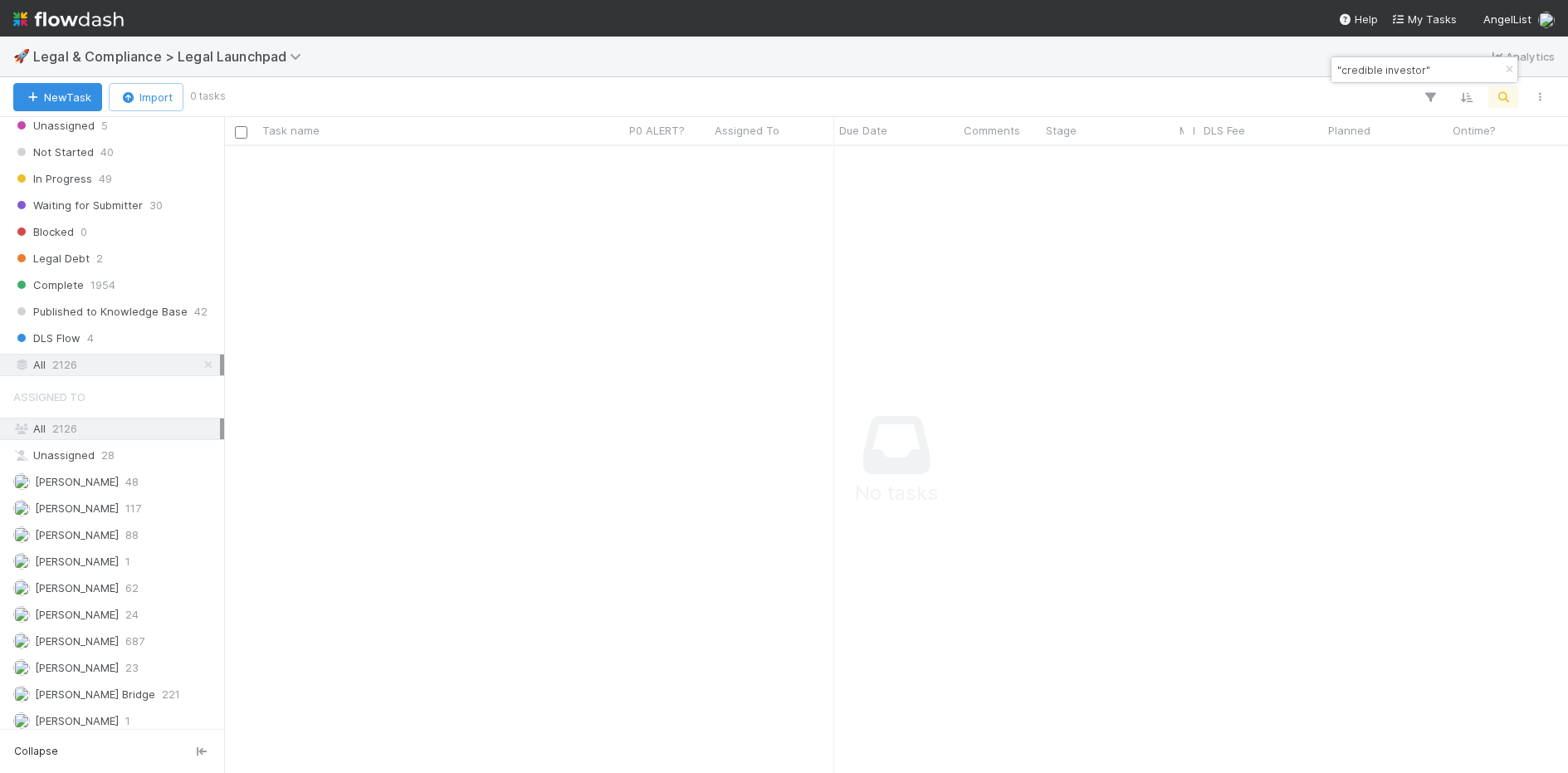
drag, startPoint x: 1396, startPoint y: 63, endPoint x: 1329, endPoint y: 63, distance: 67.0
click at [1329, 63] on body "🚀 Legal & Compliance > Legal Launchpad Analytics New Task Import 0 tasks Task n…" at bounding box center [784, 386] width 1568 height 773
drag, startPoint x: 1410, startPoint y: 67, endPoint x: 1437, endPoint y: 67, distance: 27.0
click at [1410, 67] on input ""credible investor"" at bounding box center [1417, 70] width 166 height 20
drag, startPoint x: 1447, startPoint y: 69, endPoint x: 1333, endPoint y: 70, distance: 114.0
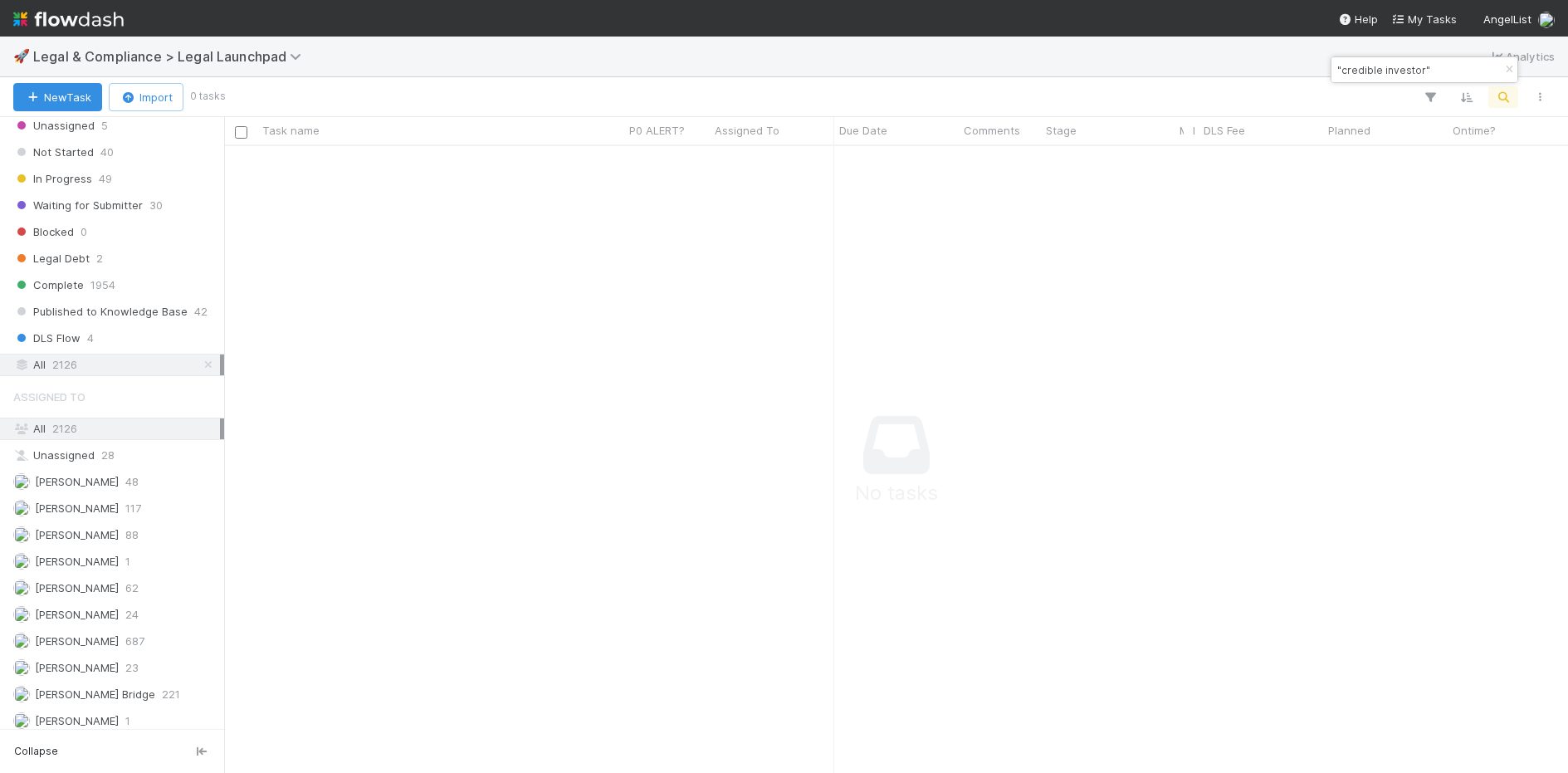
click at [1334, 70] on input ""credible investor"" at bounding box center [1417, 70] width 166 height 20
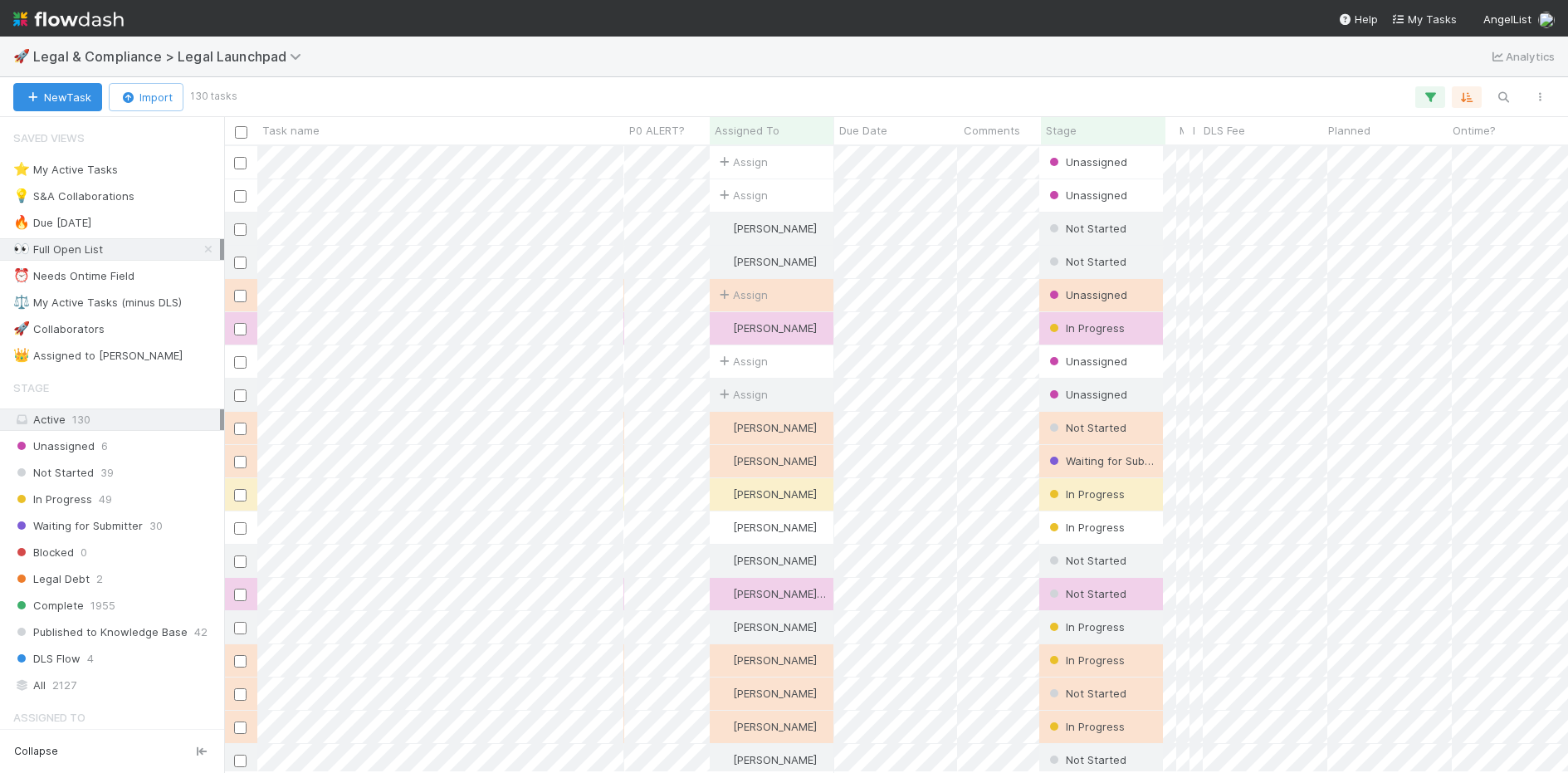
scroll to position [0, 1]
click at [97, 170] on div "⭐ My Active Tasks" at bounding box center [65, 170] width 105 height 21
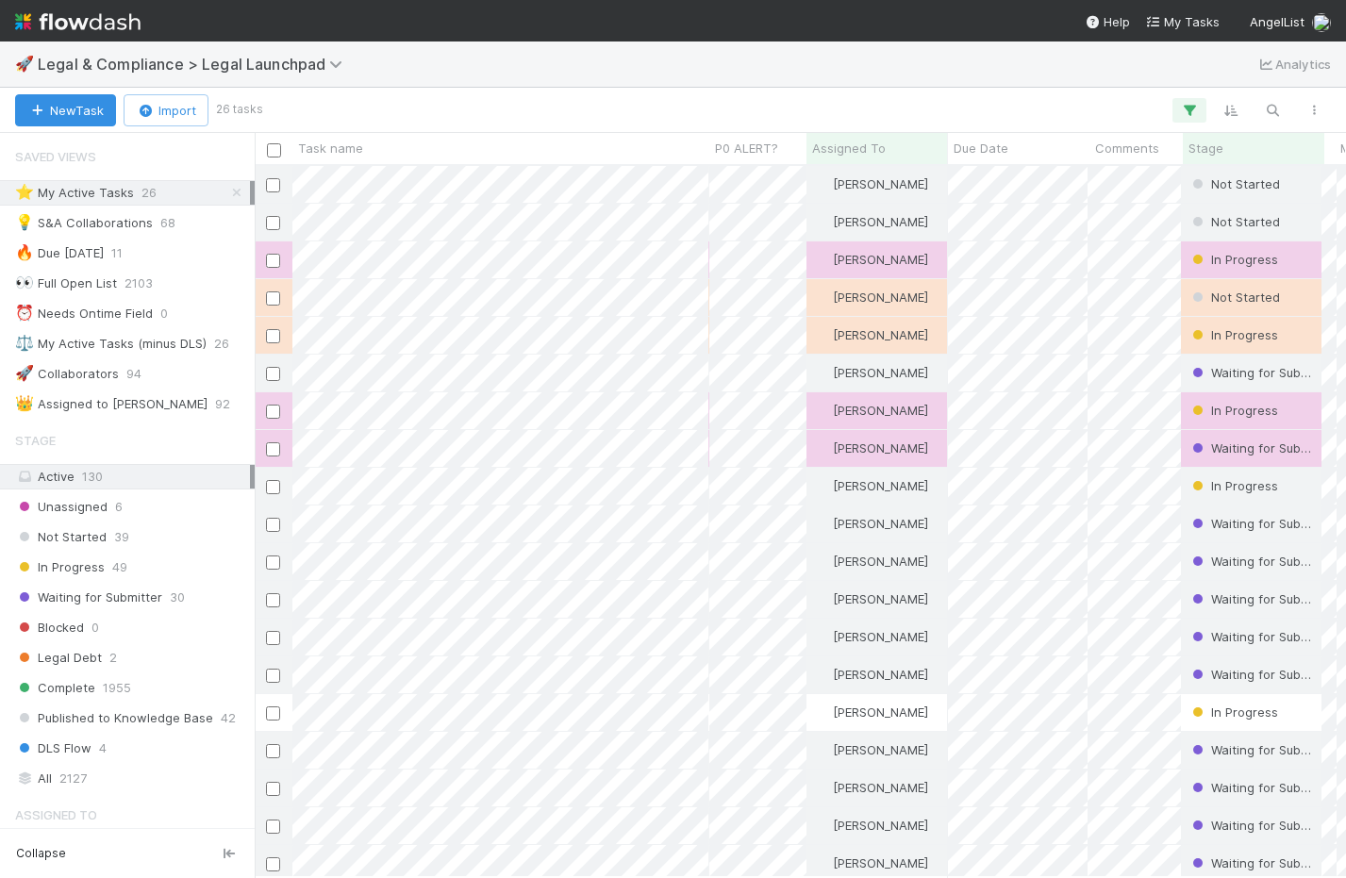
scroll to position [711, 1091]
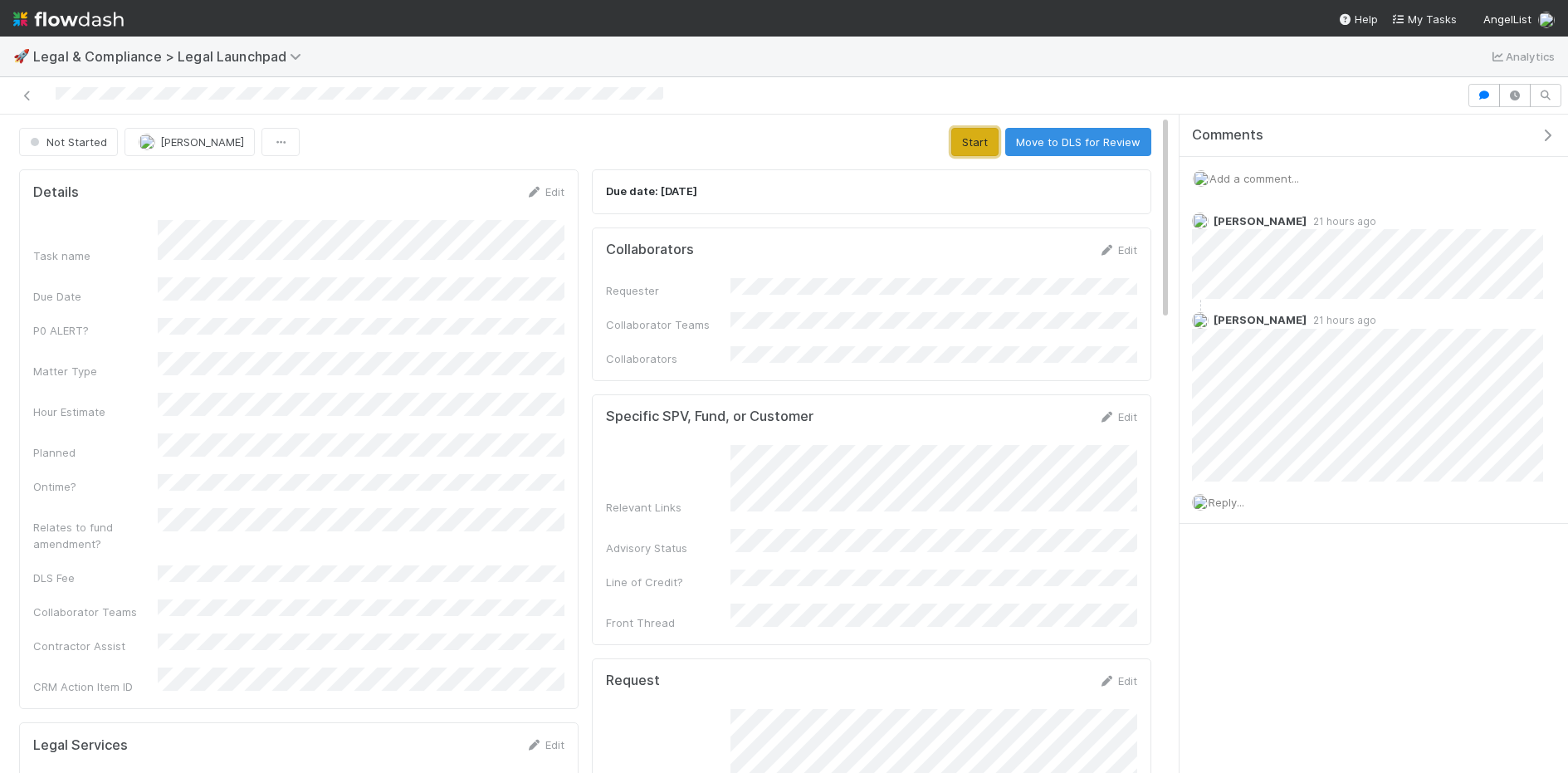
drag, startPoint x: 971, startPoint y: 145, endPoint x: 970, endPoint y: 182, distance: 37.0
click at [971, 145] on button "Start" at bounding box center [975, 142] width 48 height 28
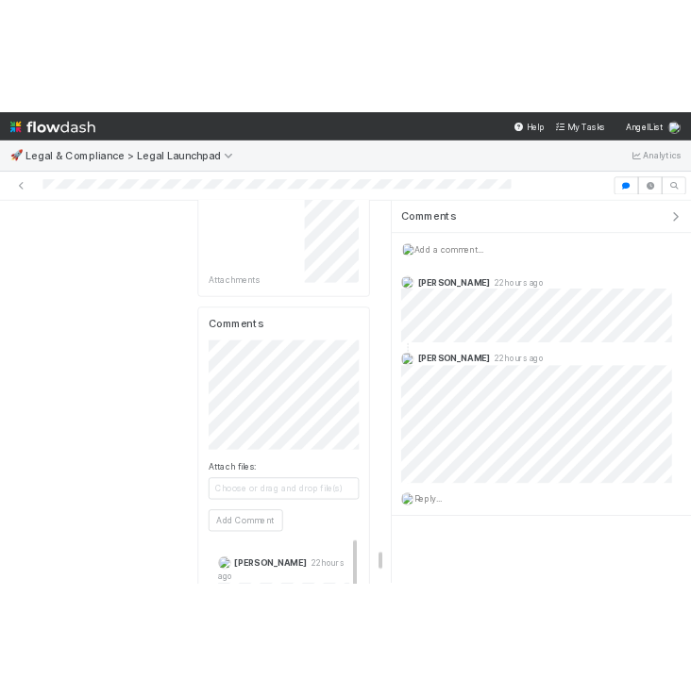
scroll to position [16422, 0]
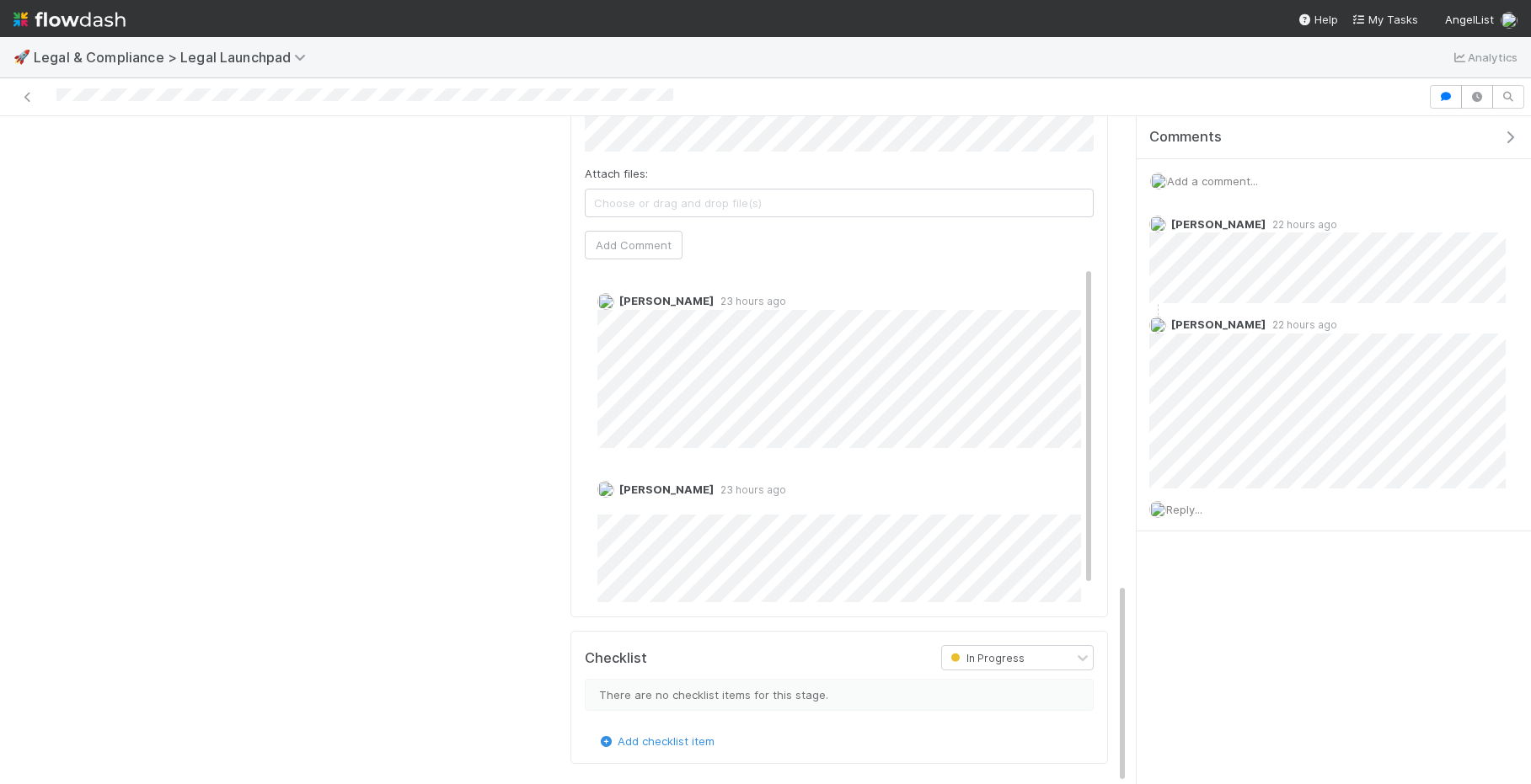
scroll to position [1549, 0]
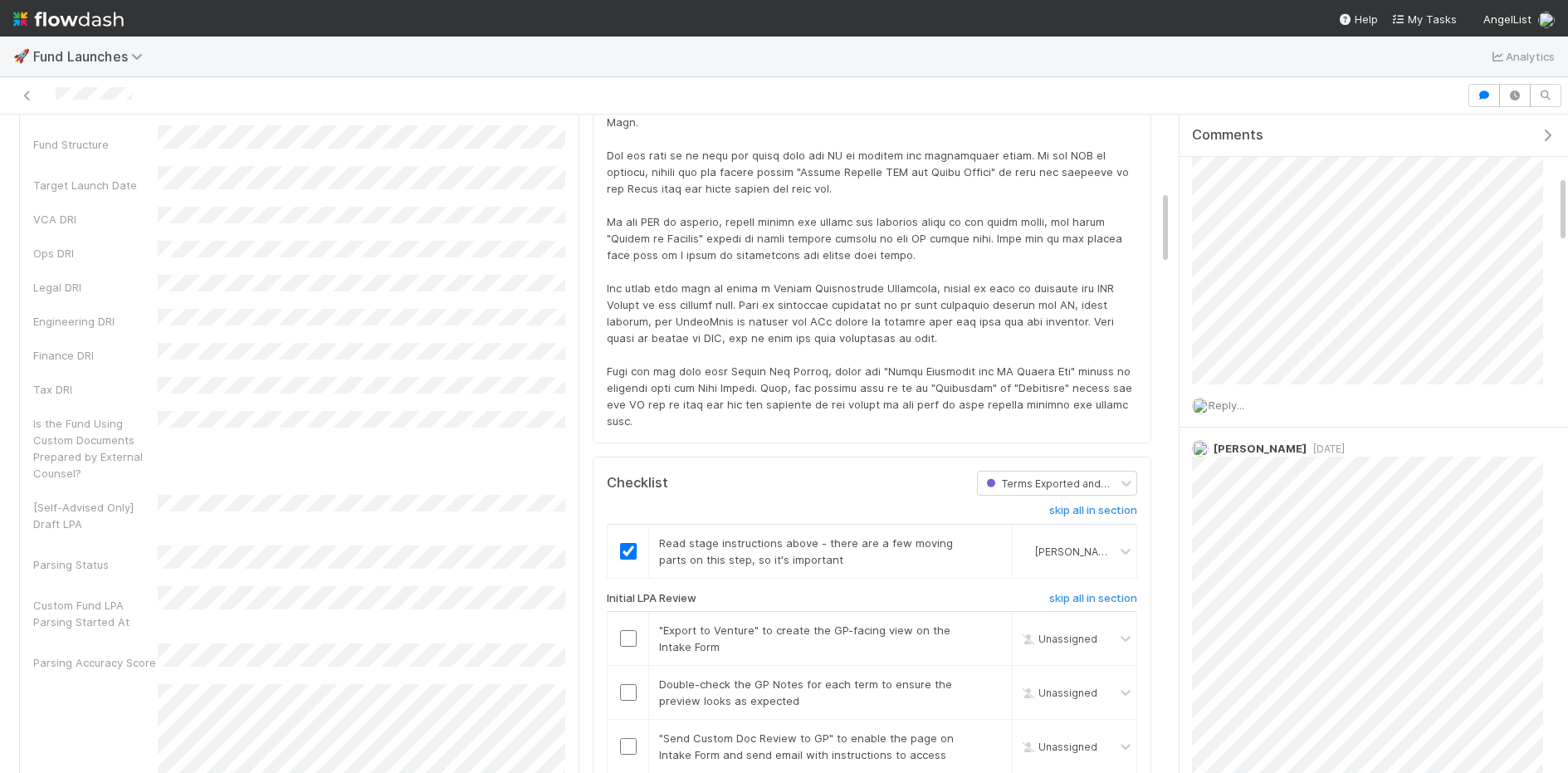
scroll to position [534, 0]
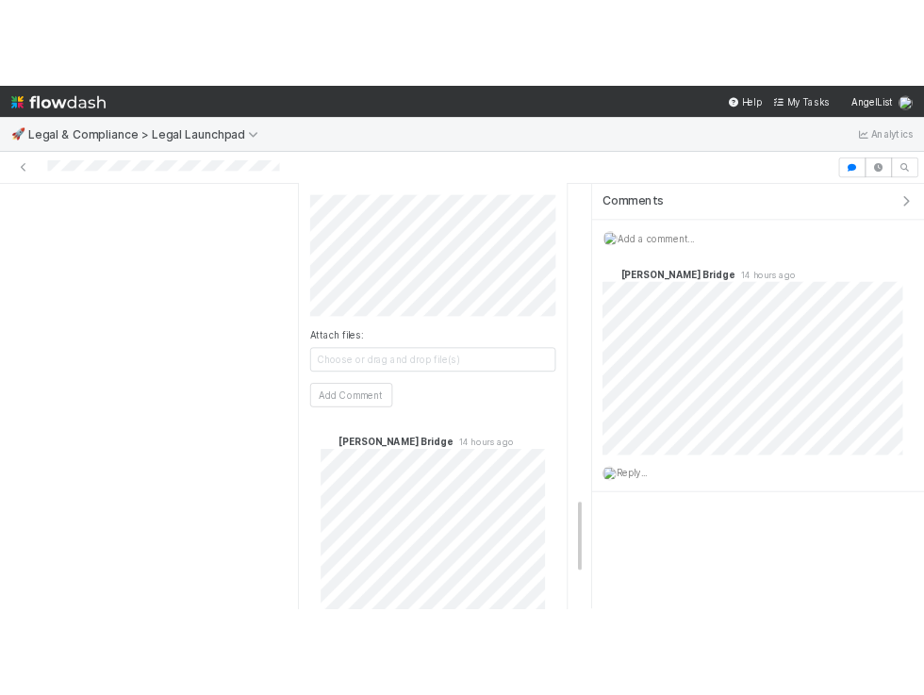
scroll to position [2313, 0]
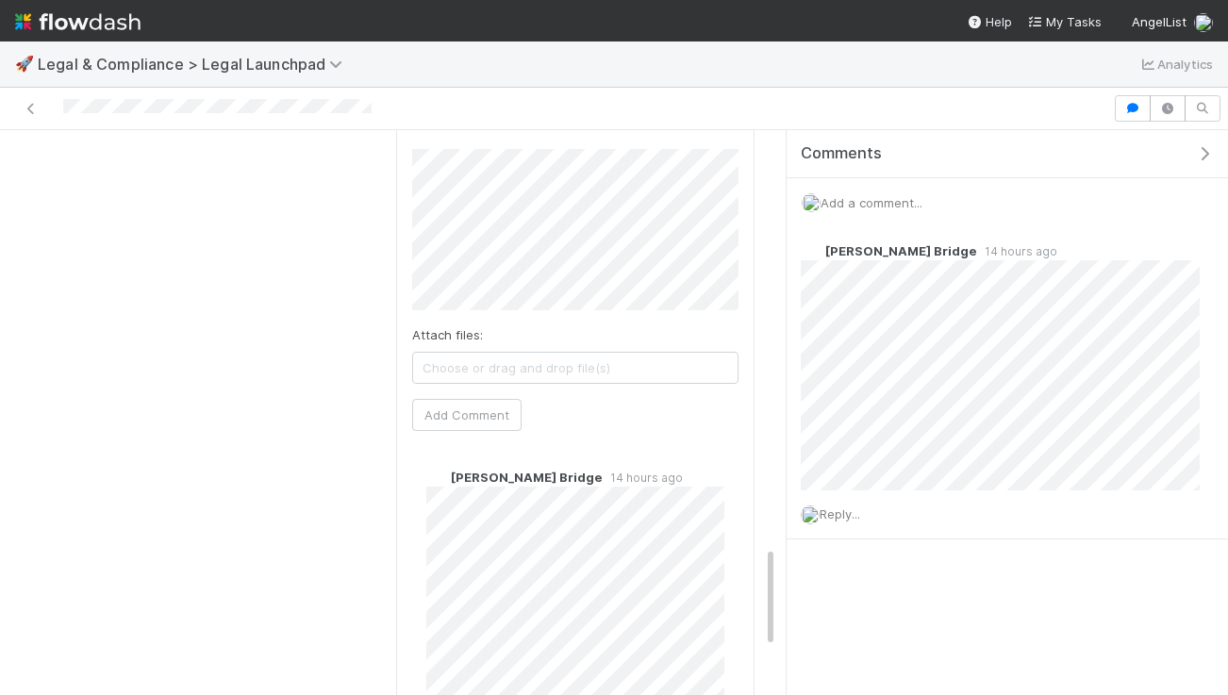
click at [634, 65] on div "🚀 Legal & Compliance > Legal Launchpad Analytics" at bounding box center [614, 64] width 1228 height 45
click at [636, 33] on nav "Help My Tasks AngelList" at bounding box center [614, 21] width 1228 height 42
click at [536, 42] on div "🚀 Legal & Compliance > Legal Launchpad Analytics" at bounding box center [614, 64] width 1228 height 45
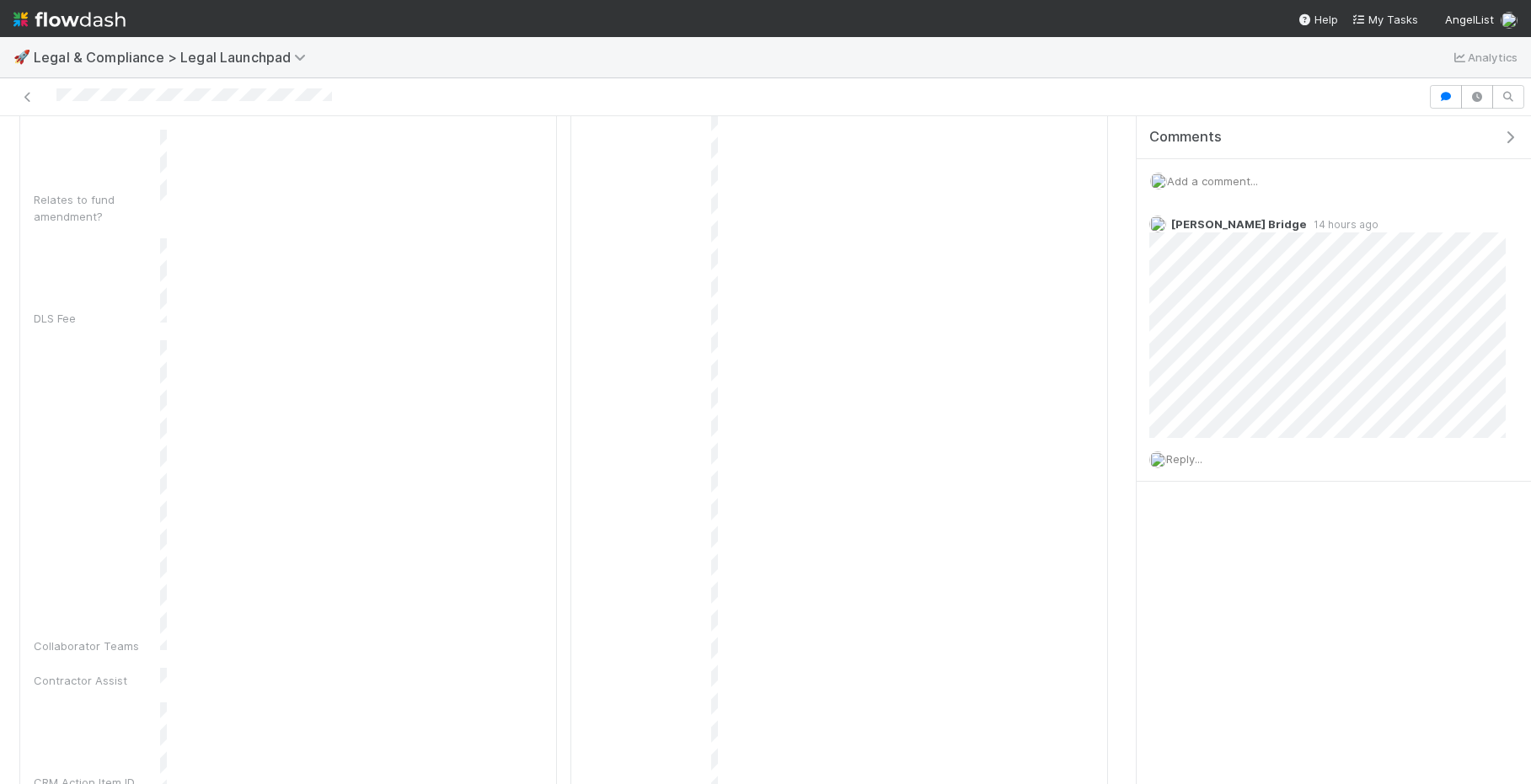
scroll to position [1335, 0]
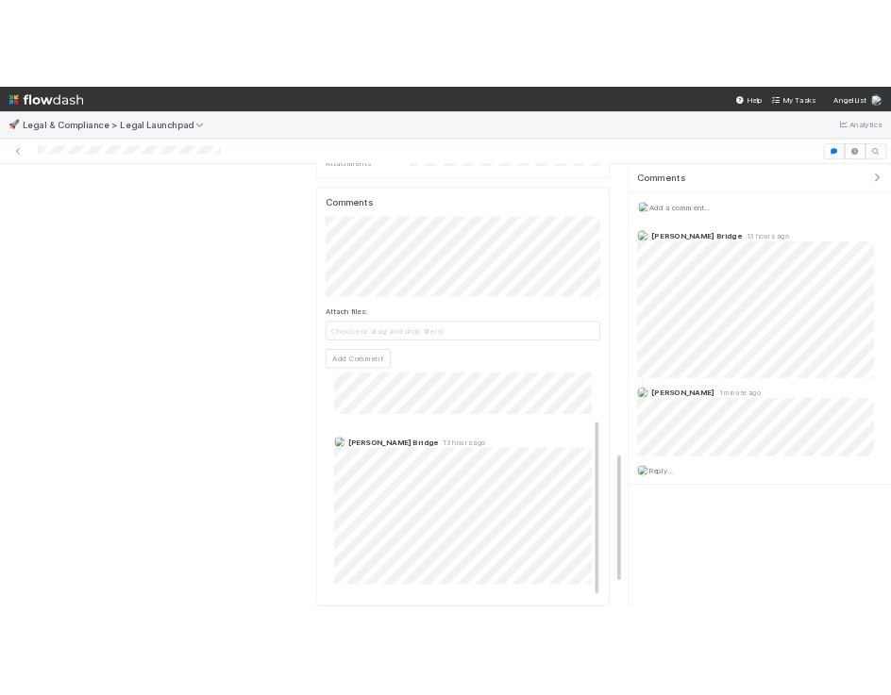
scroll to position [1638, 0]
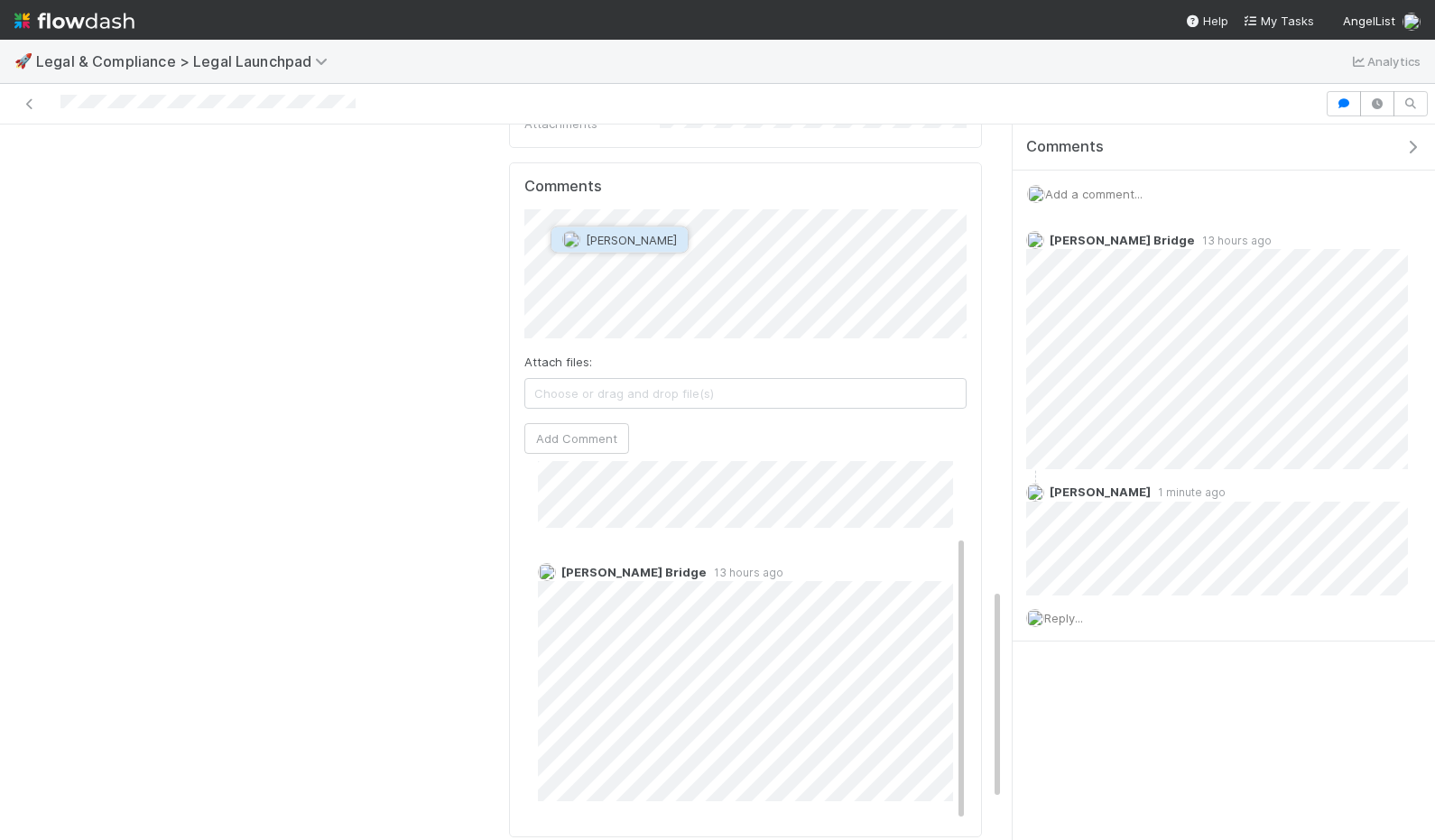
click at [619, 233] on span "[PERSON_NAME]" at bounding box center [630, 239] width 91 height 14
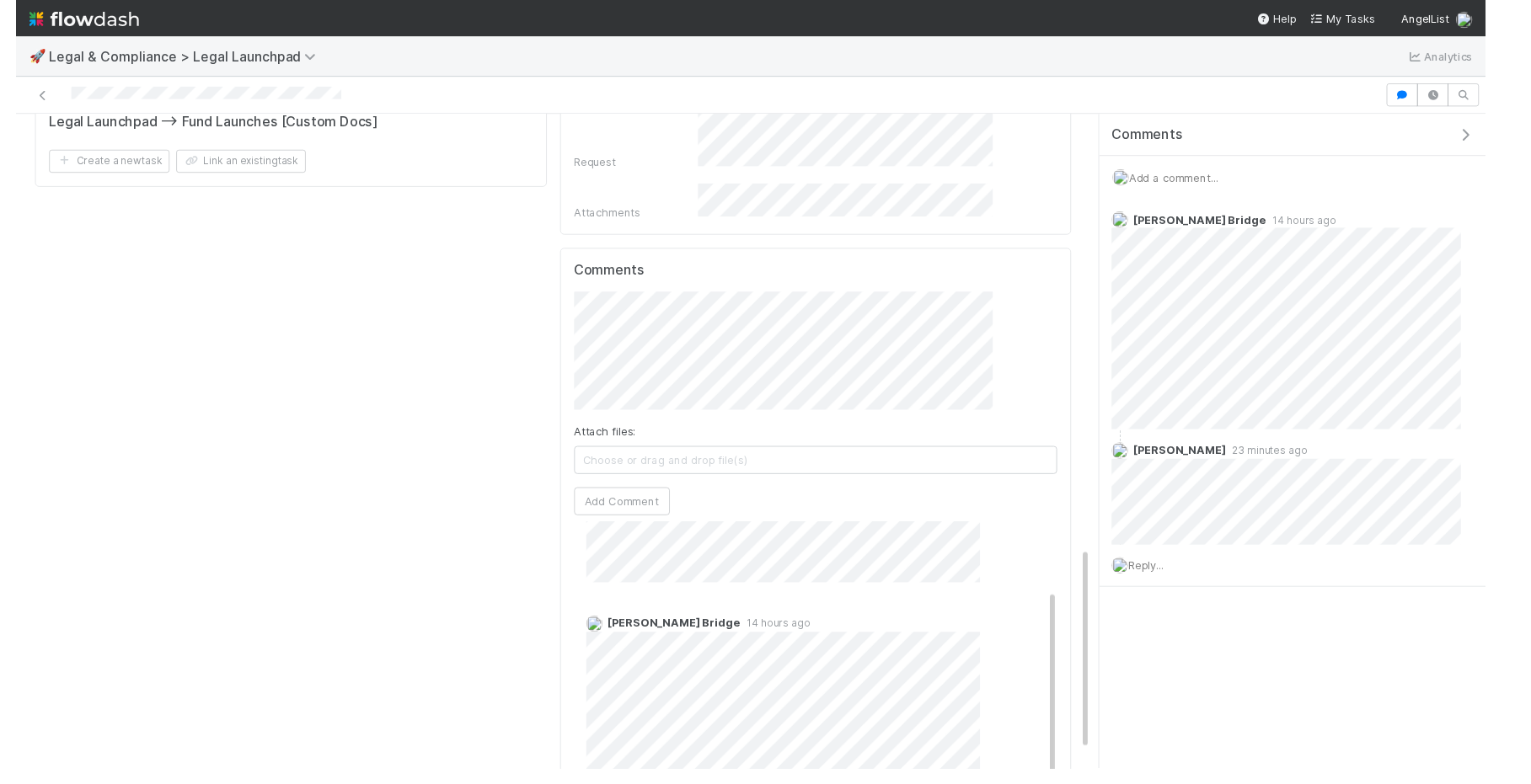
scroll to position [52, 0]
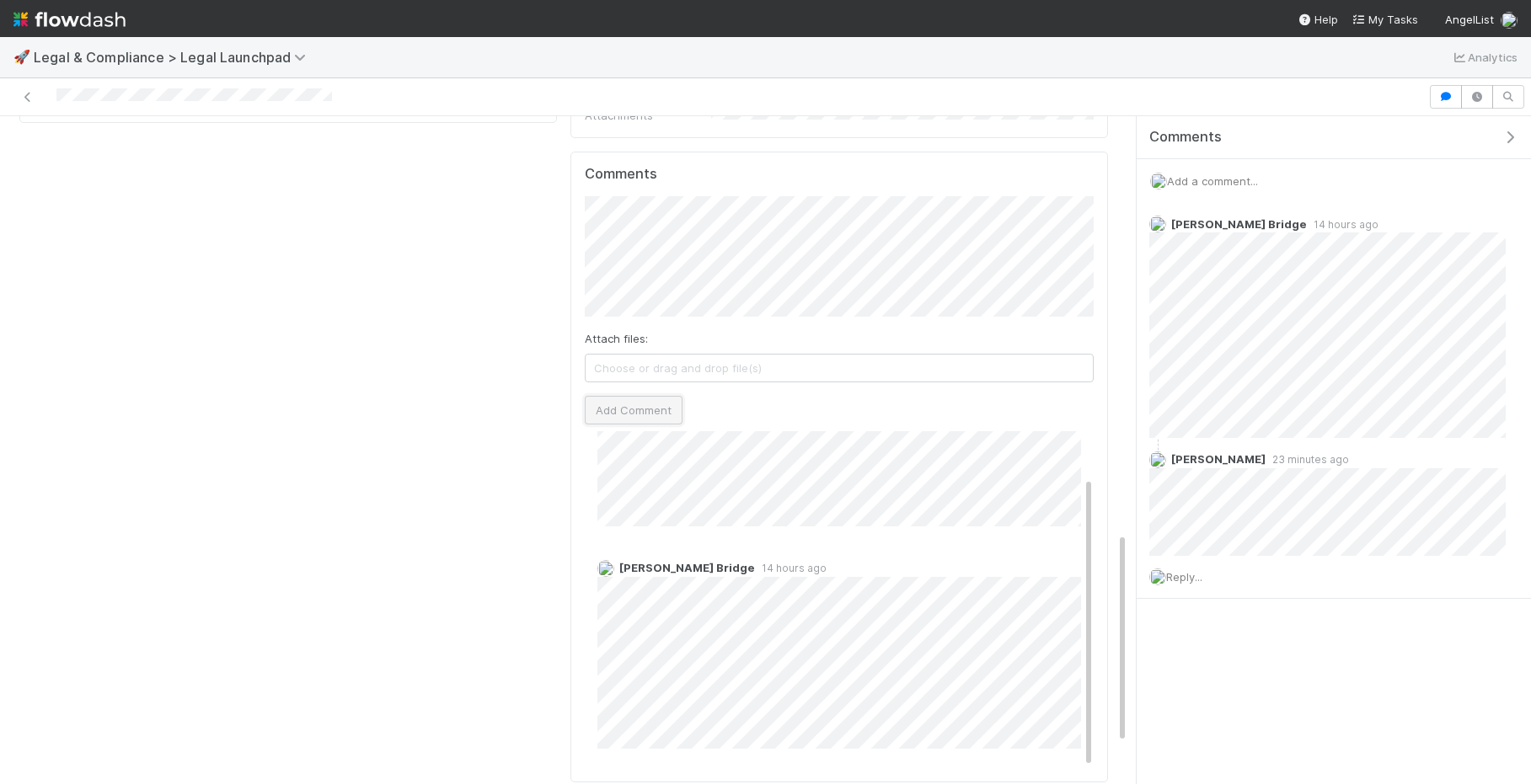
click at [665, 396] on button "Add Comment" at bounding box center [633, 410] width 97 height 29
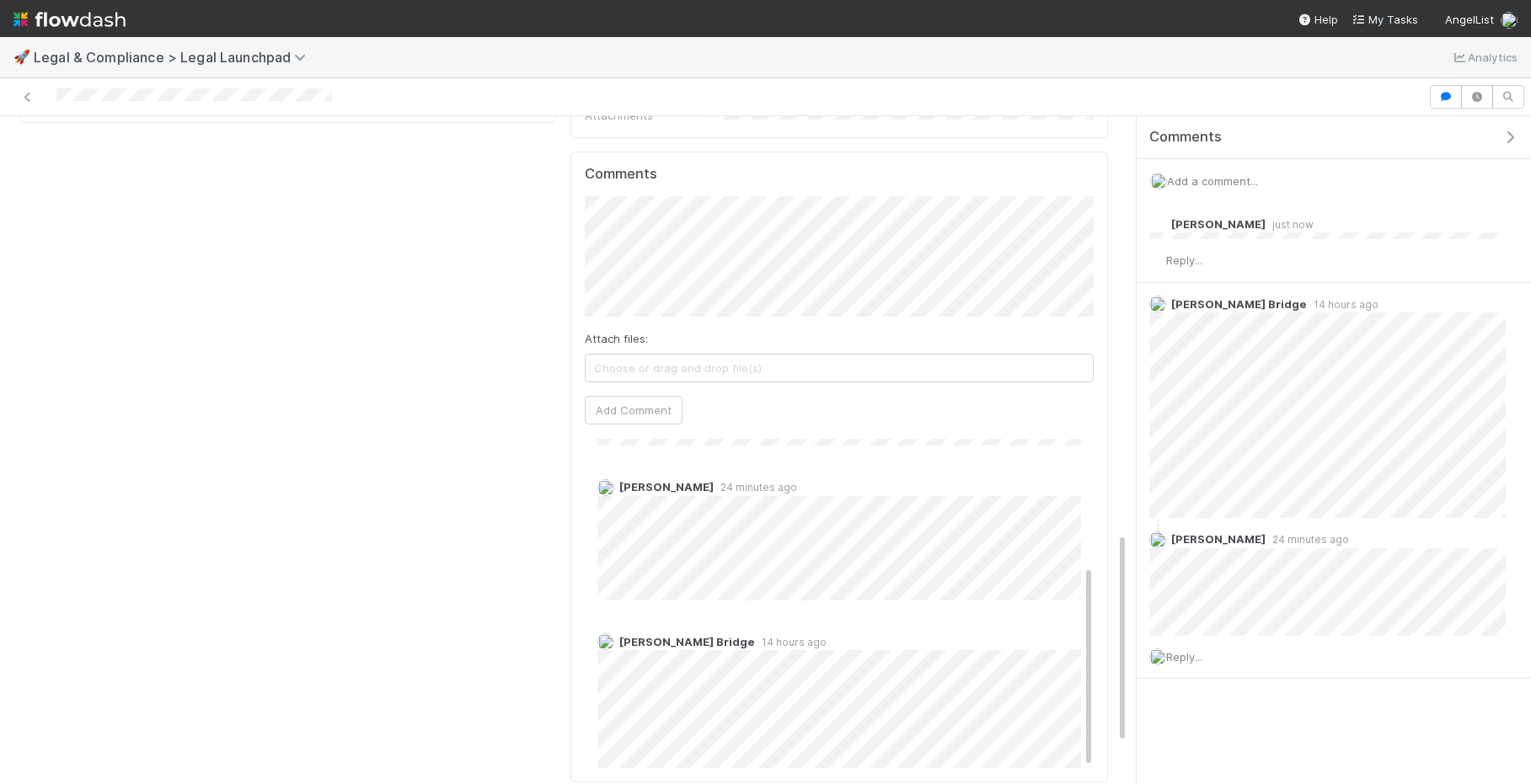
scroll to position [223, 0]
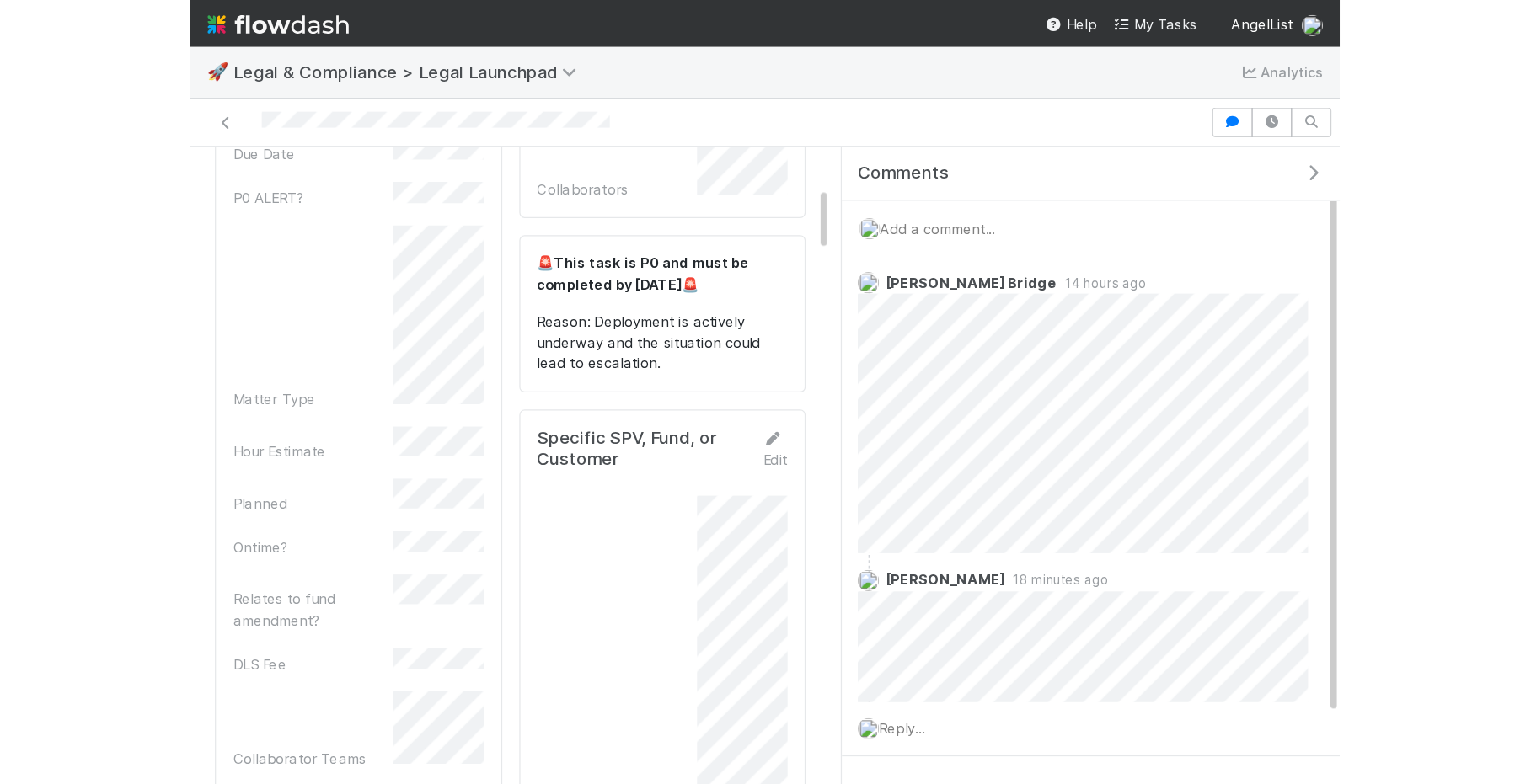
scroll to position [471, 0]
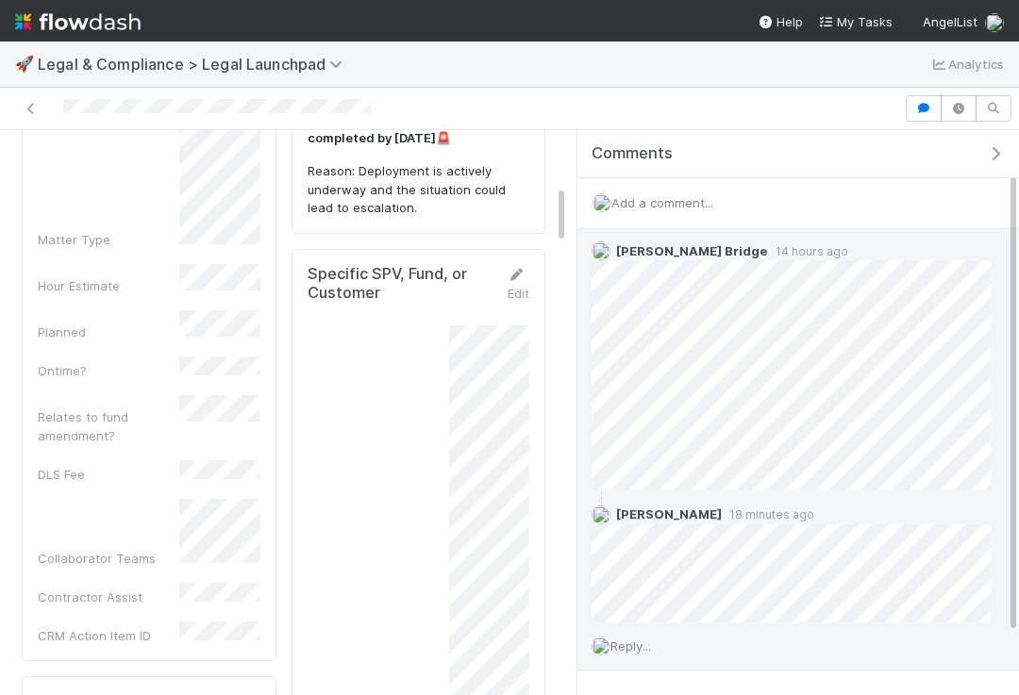
click at [739, 655] on div "Reply..." at bounding box center [790, 646] width 427 height 47
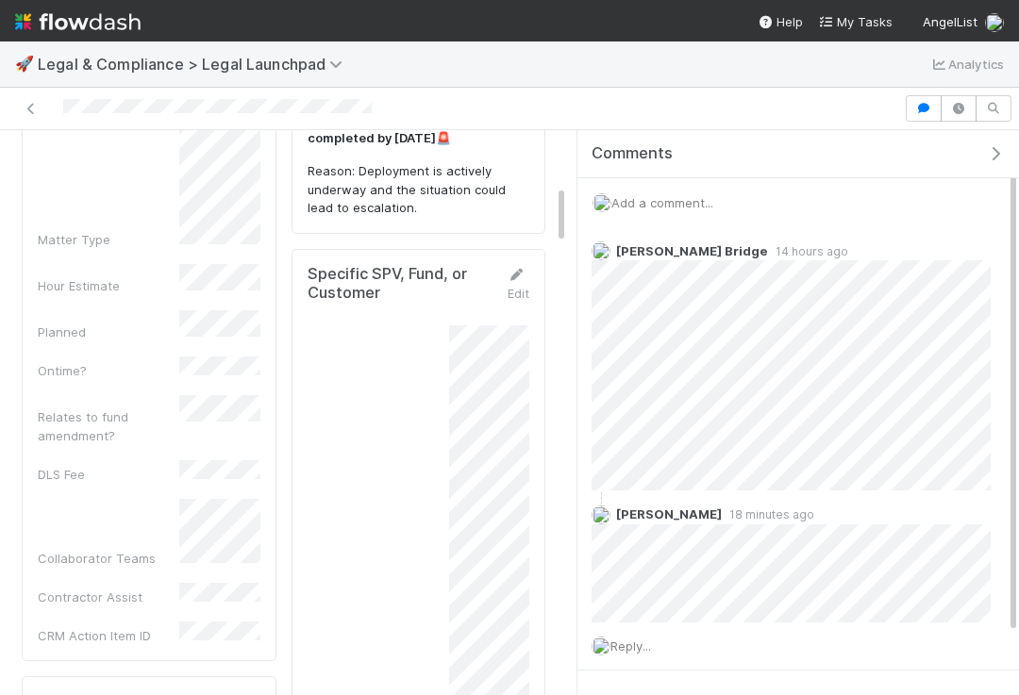
click at [540, 42] on div "🚀 Legal & Compliance > Legal Launchpad Analytics" at bounding box center [509, 64] width 1019 height 45
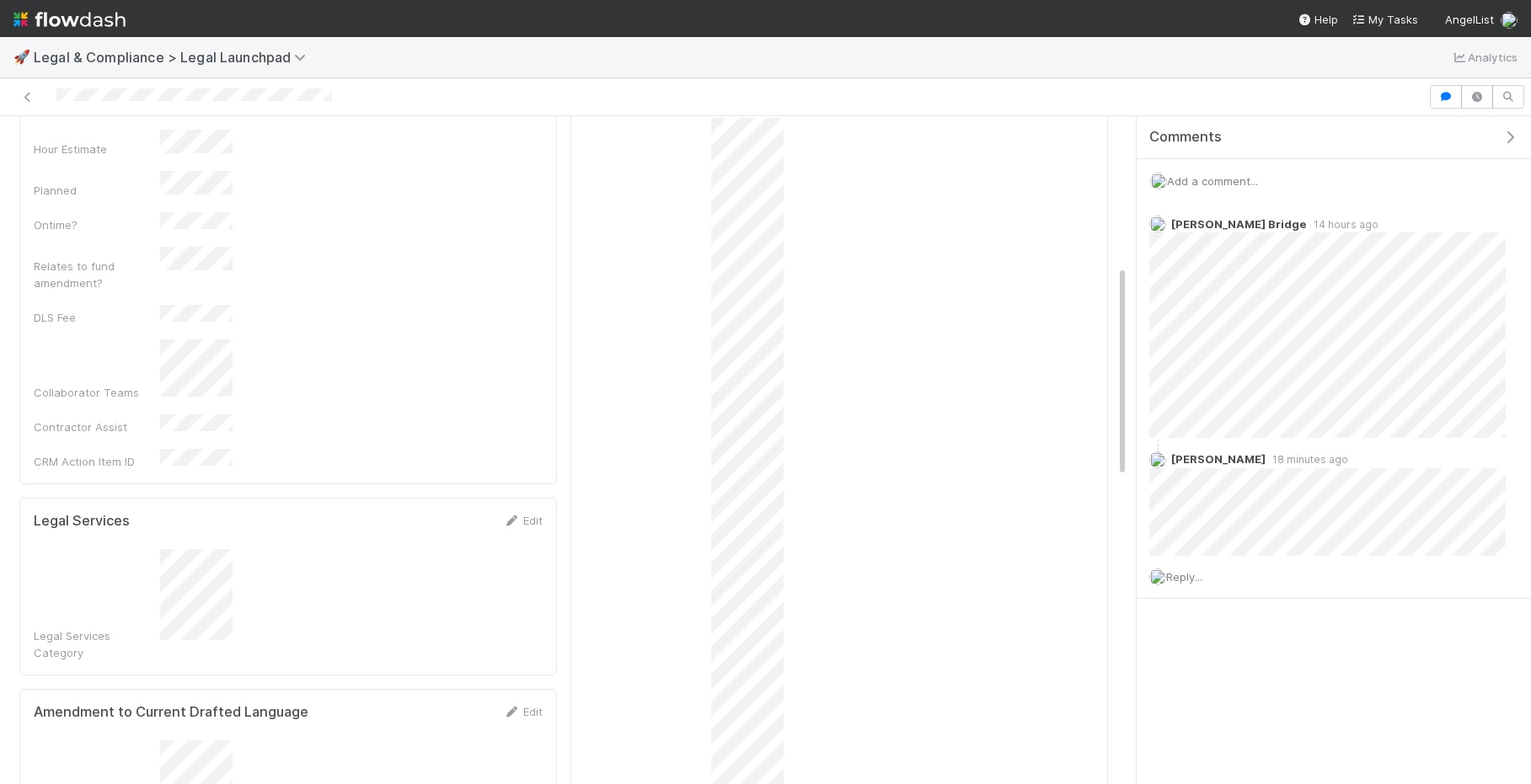
scroll to position [266, 0]
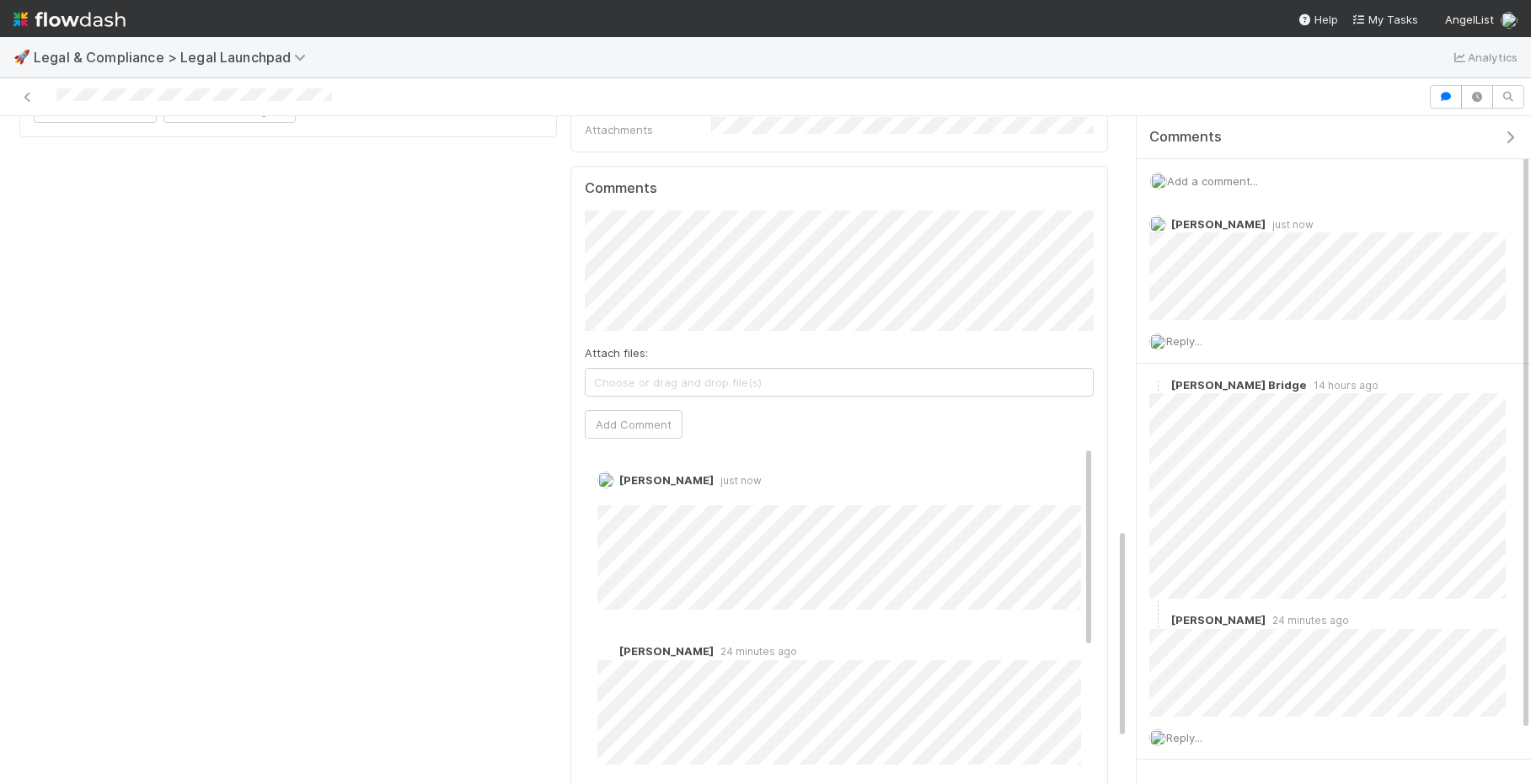
scroll to position [1299, 0]
